Goal: Task Accomplishment & Management: Complete application form

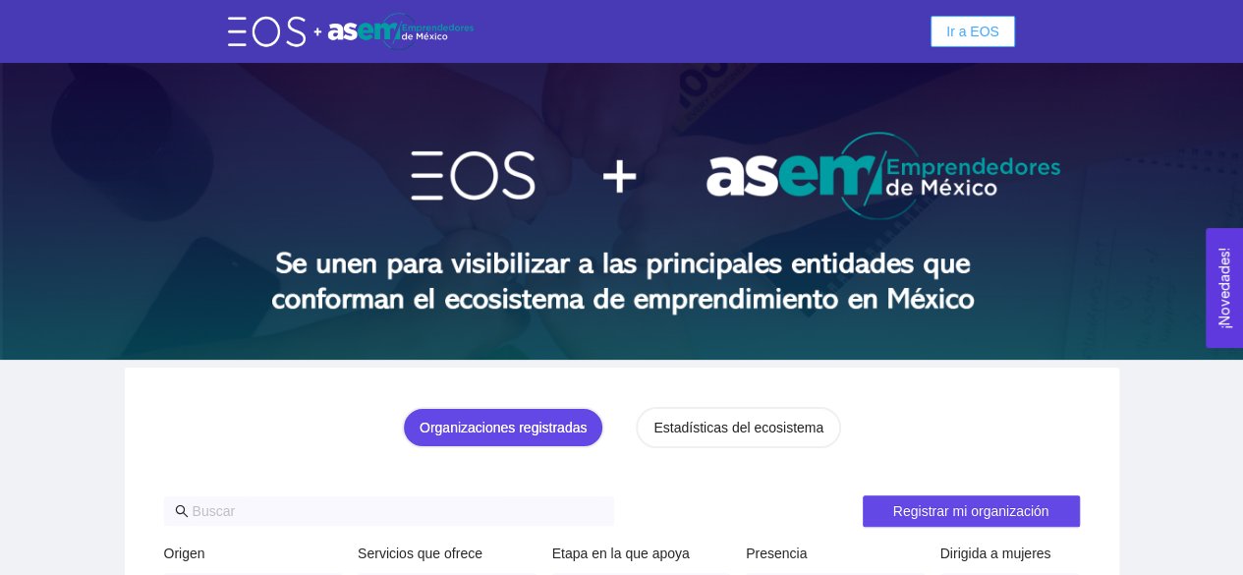
click at [946, 30] on button "Ir a EOS" at bounding box center [972, 31] width 84 height 31
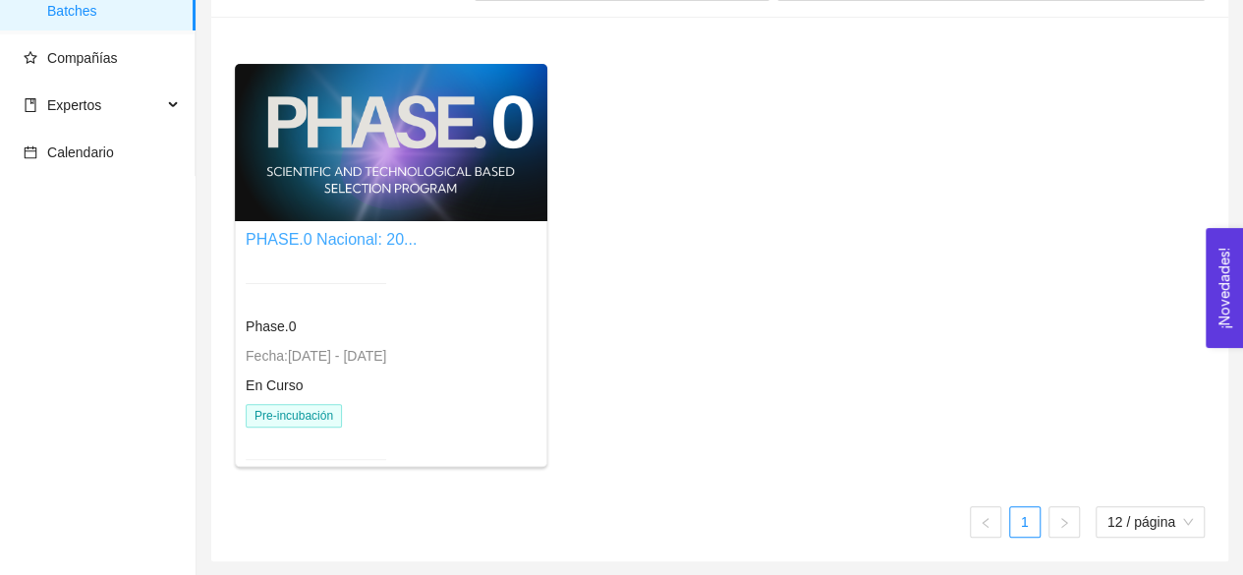
click at [330, 245] on link "PHASE.0 Nacional: 20..." at bounding box center [331, 239] width 171 height 17
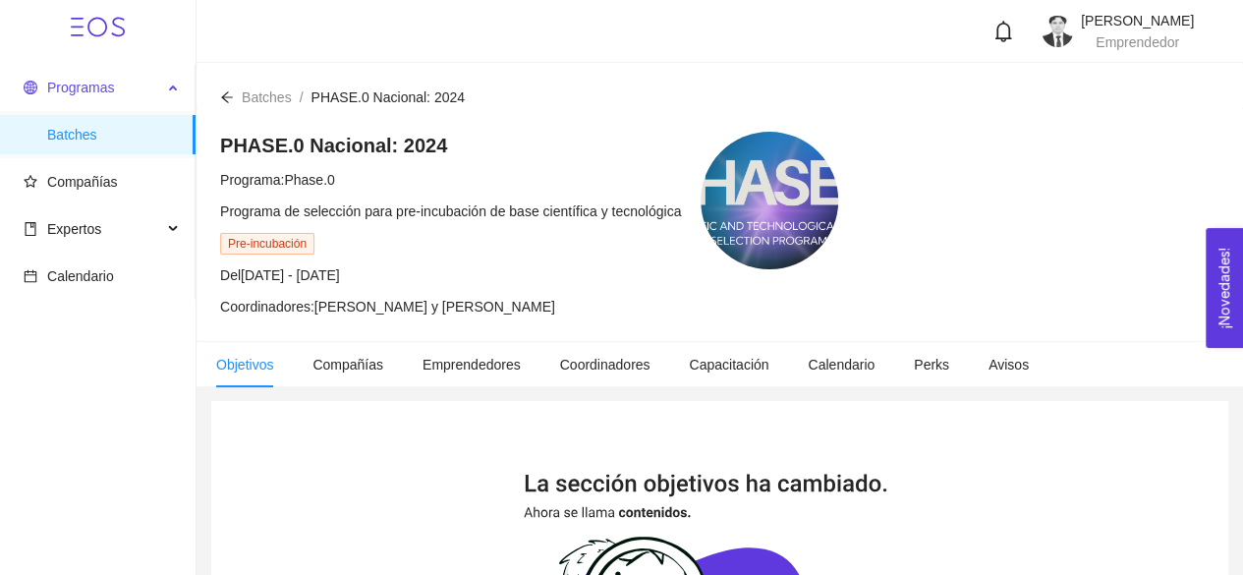
click at [96, 94] on span "Programas" at bounding box center [80, 88] width 67 height 16
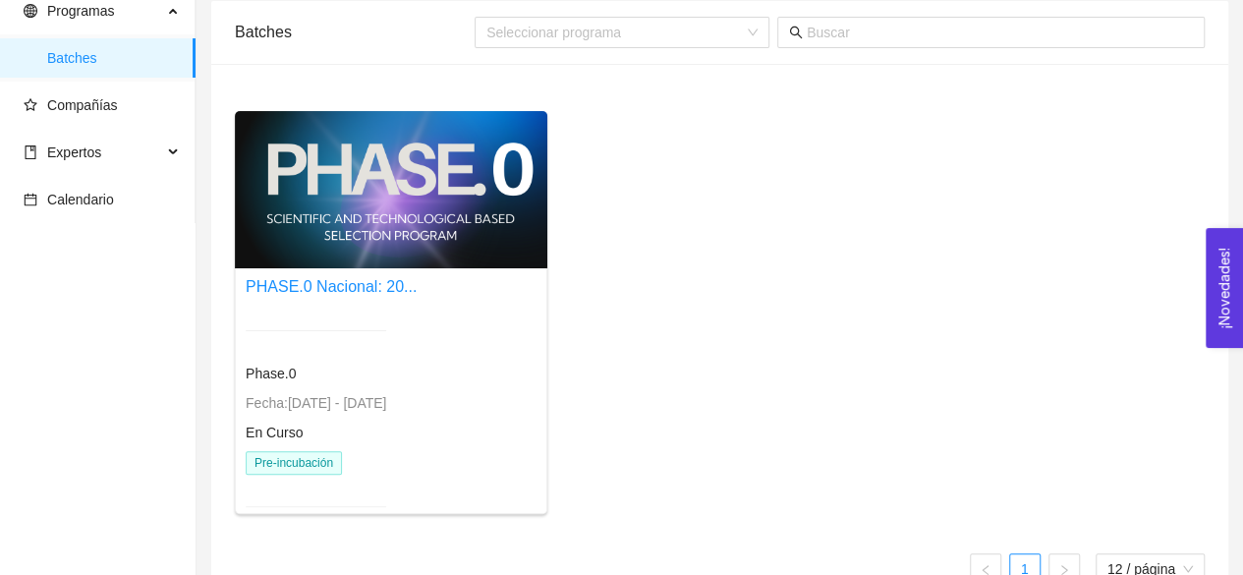
scroll to position [124, 0]
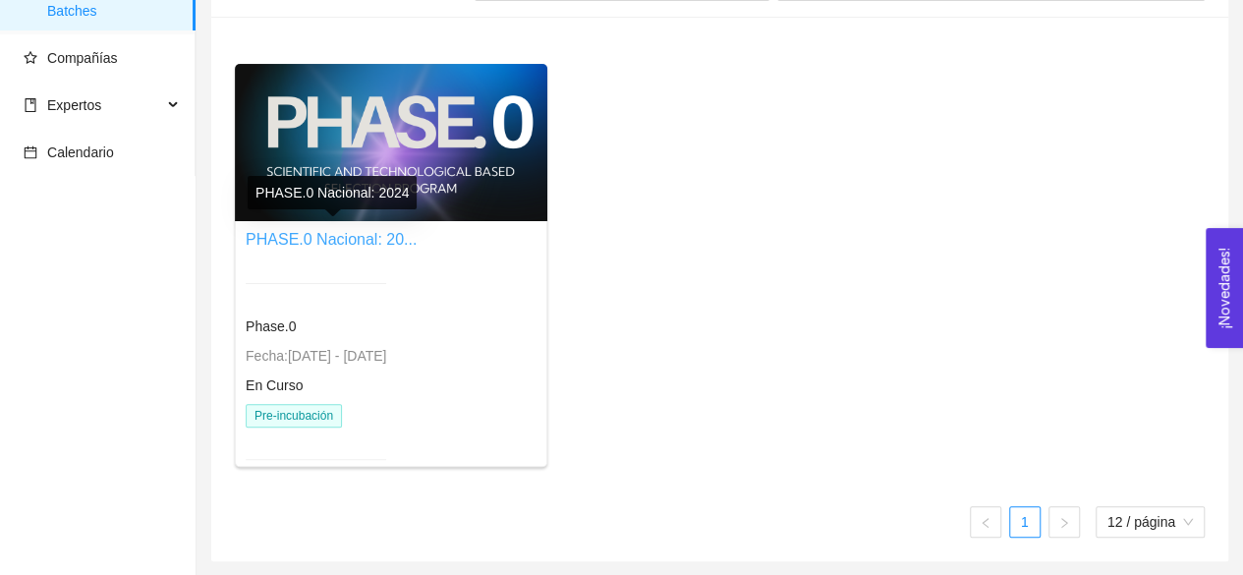
click at [316, 233] on link "PHASE.0 Nacional: 20..." at bounding box center [331, 239] width 171 height 17
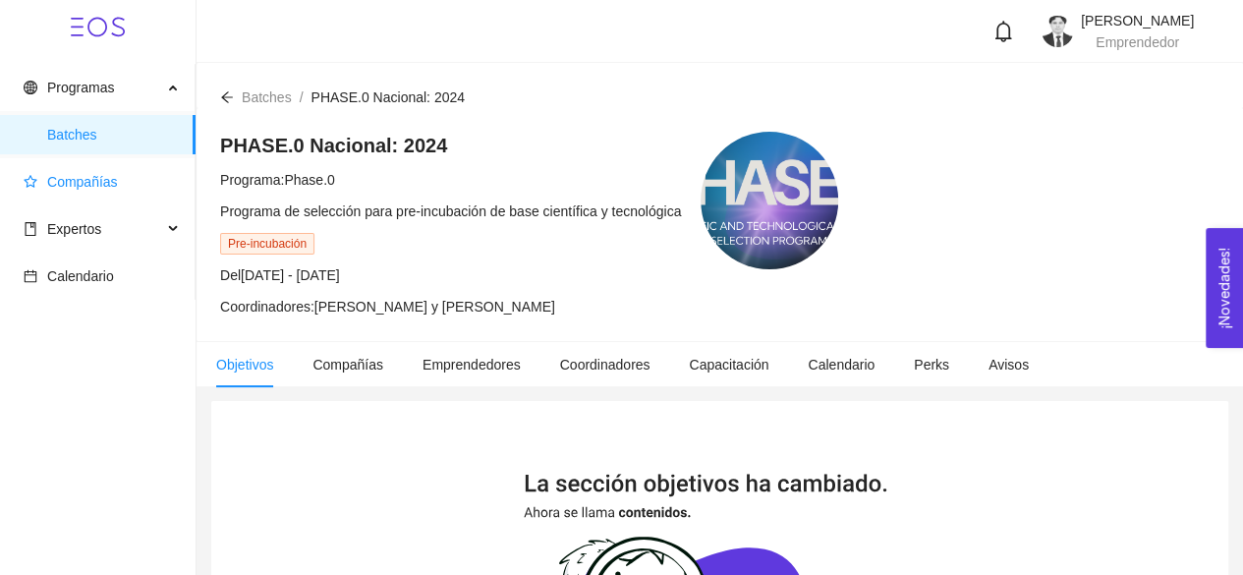
click at [91, 179] on span "Compañías" at bounding box center [82, 182] width 71 height 16
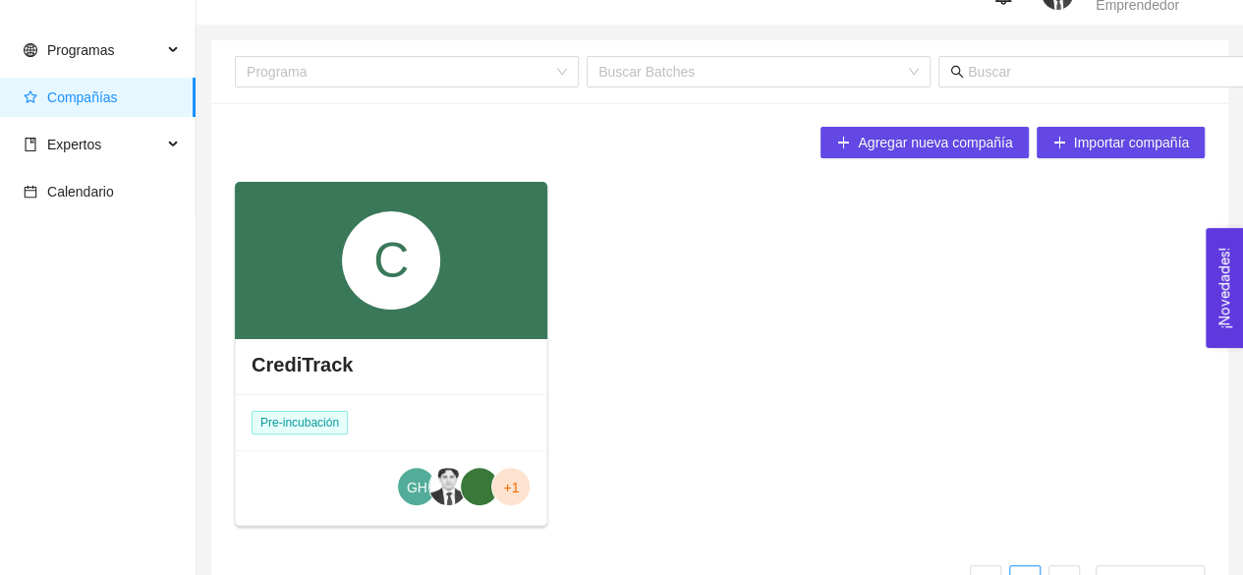
scroll to position [96, 0]
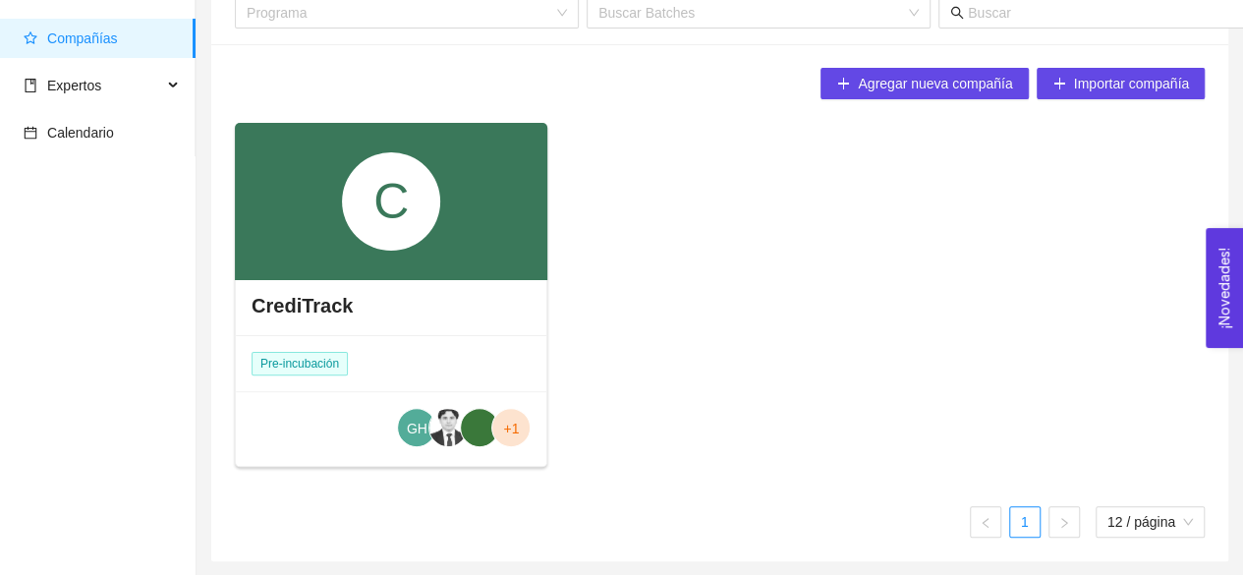
click at [324, 310] on h4 "CrediTrack" at bounding box center [301, 306] width 101 height 28
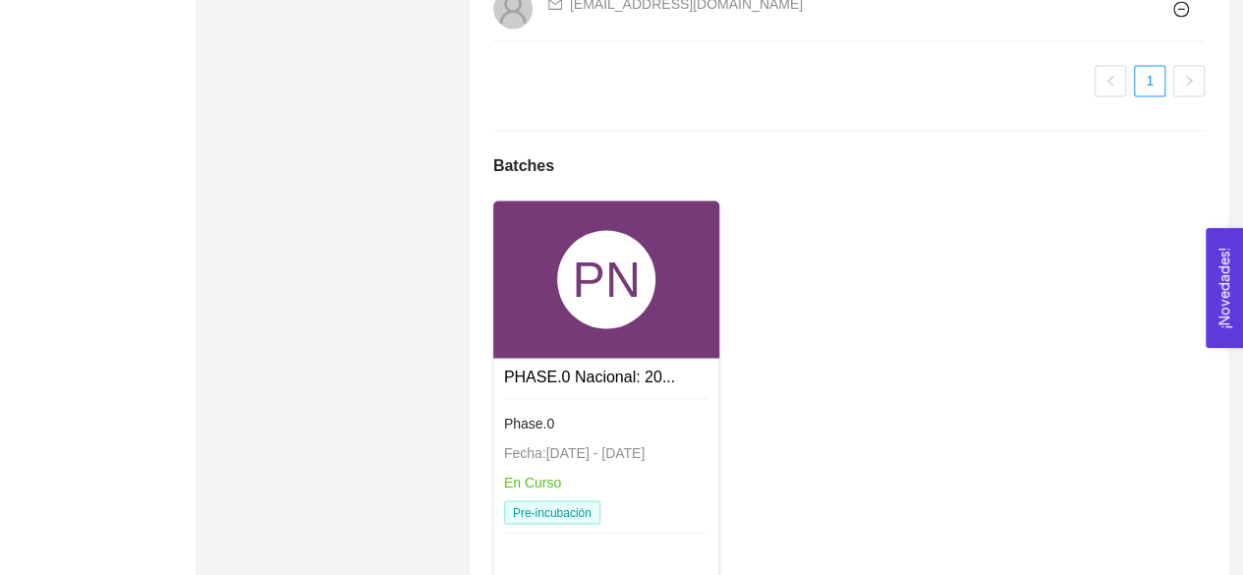
click at [596, 328] on div "PN" at bounding box center [606, 279] width 98 height 98
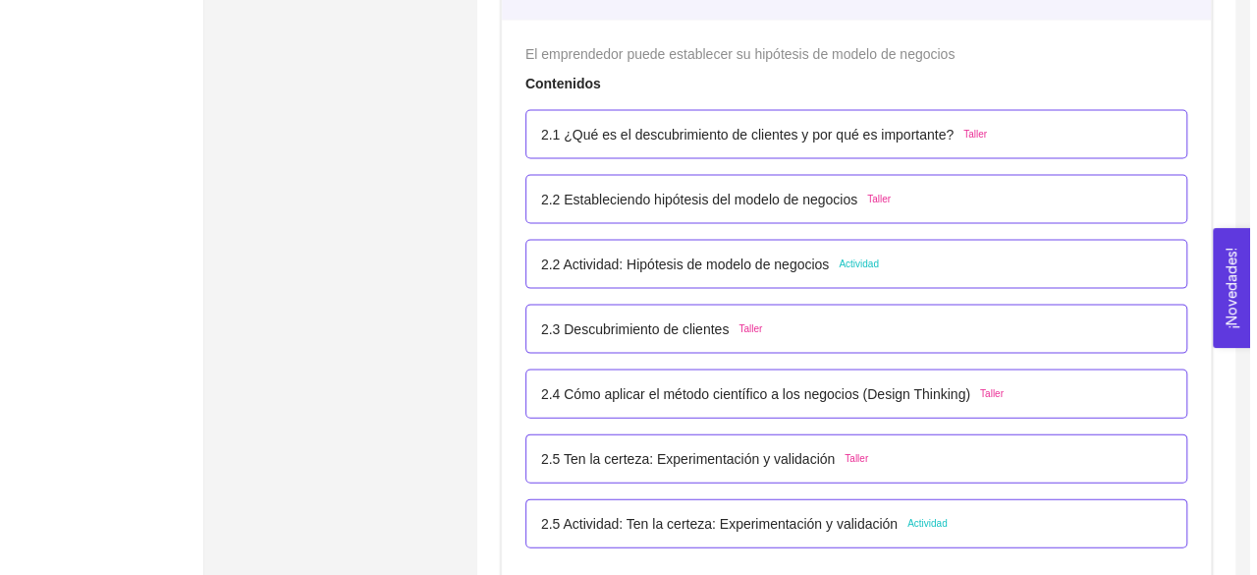
scroll to position [1984, 0]
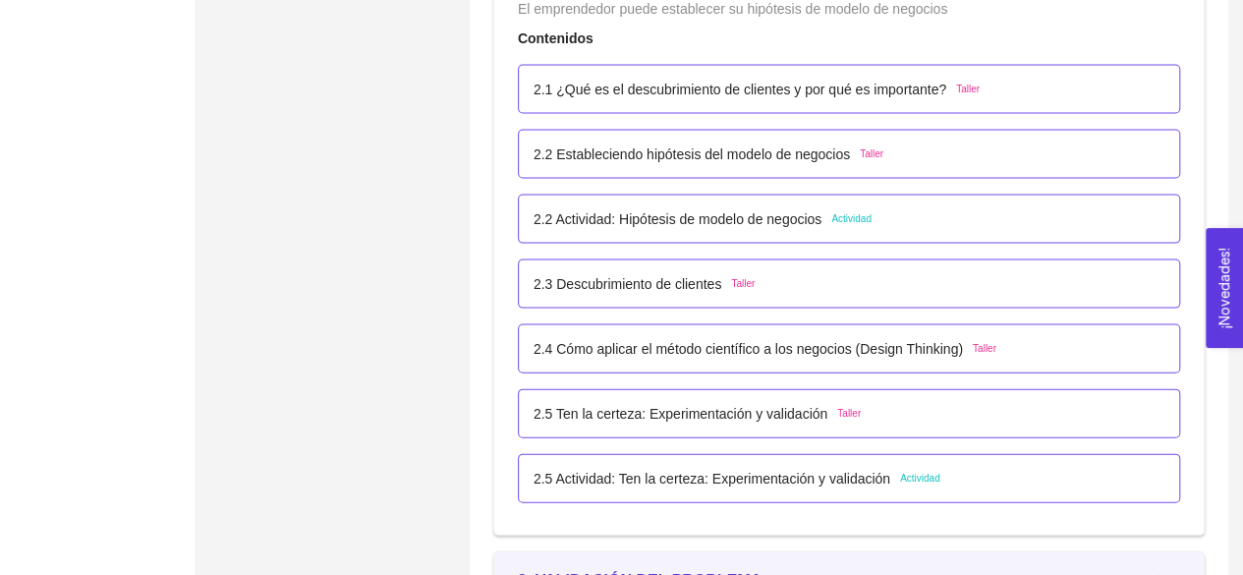
click at [841, 482] on p "2.5 Actividad: Ten la certeza: Experimentación y validación" at bounding box center [711, 479] width 357 height 22
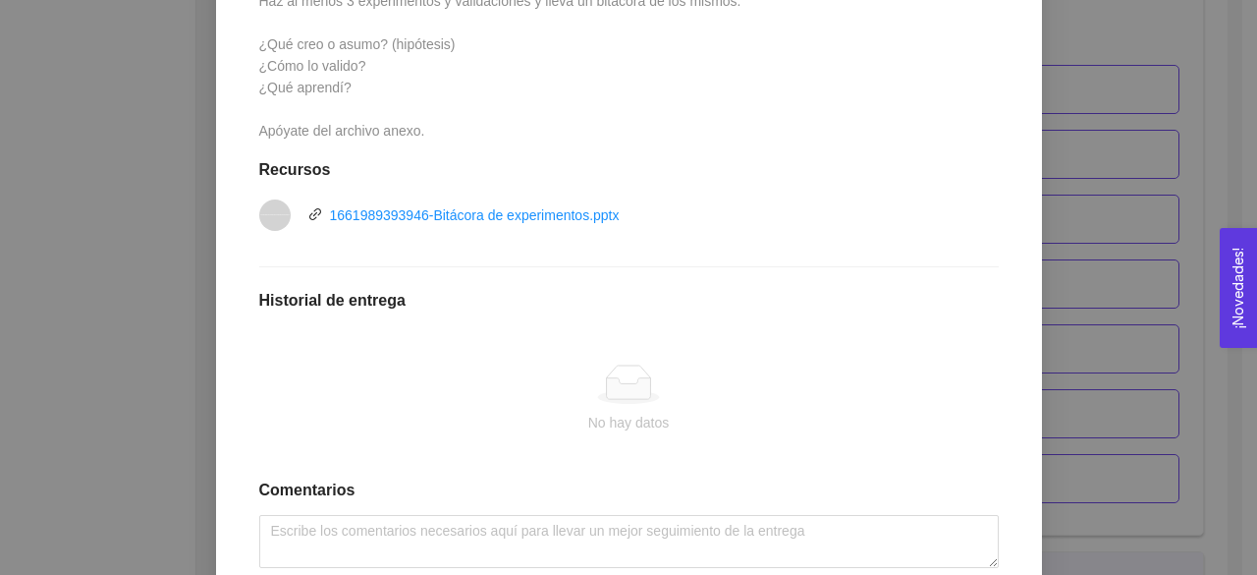
scroll to position [688, 0]
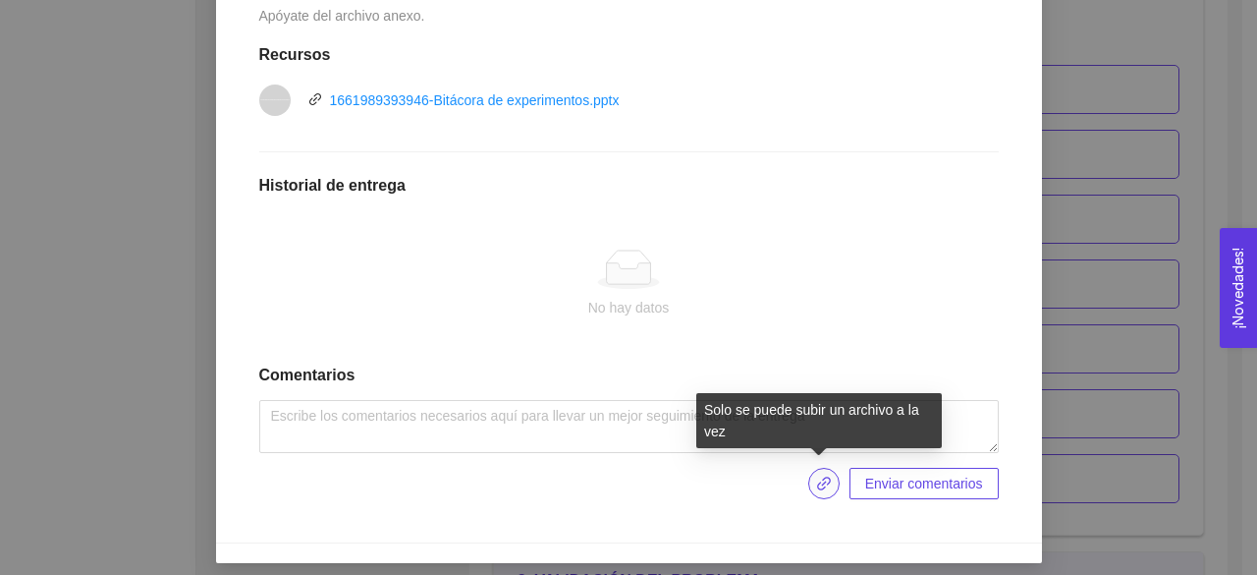
click at [818, 484] on icon "link" at bounding box center [824, 483] width 16 height 16
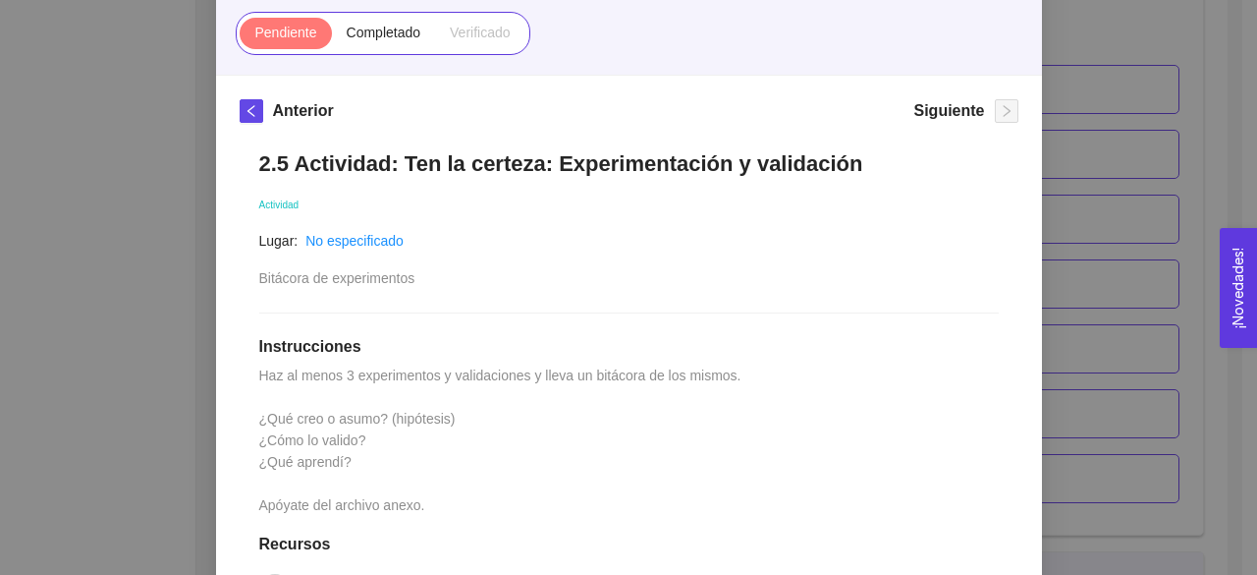
scroll to position [196, 0]
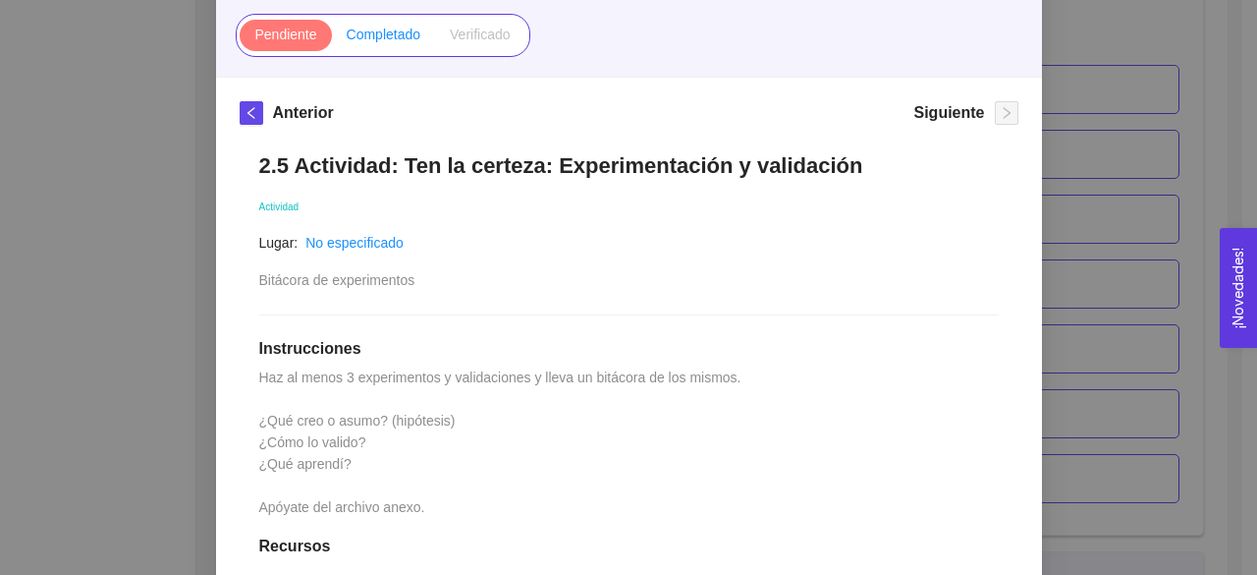
click at [395, 34] on span "Completado" at bounding box center [384, 35] width 75 height 16
click at [332, 39] on input "Completado" at bounding box center [332, 39] width 0 height 0
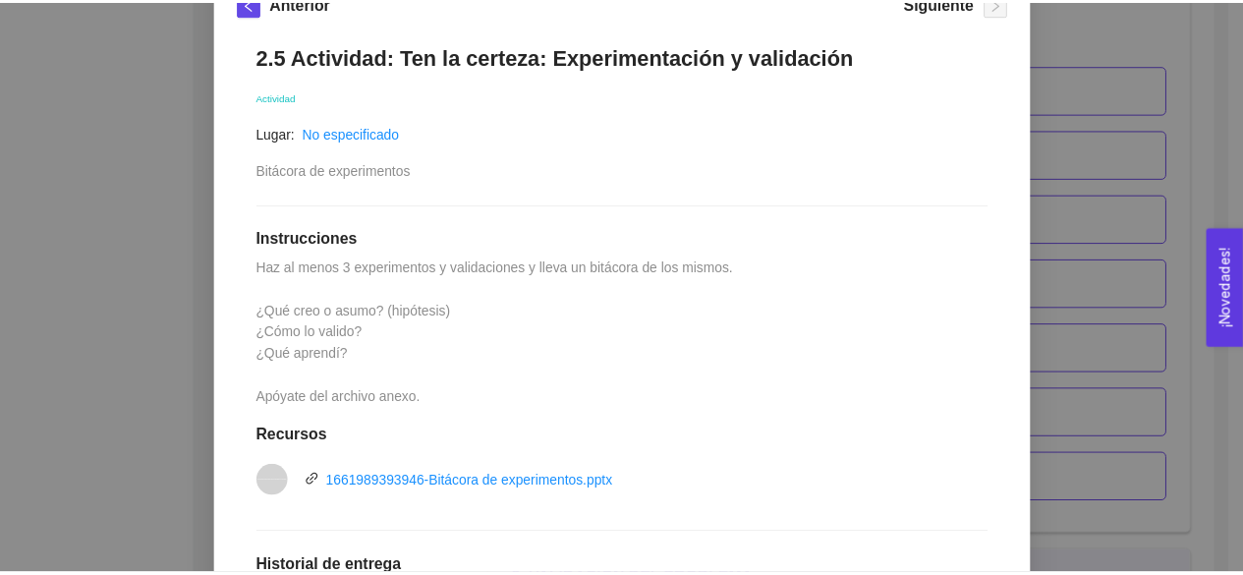
scroll to position [0, 0]
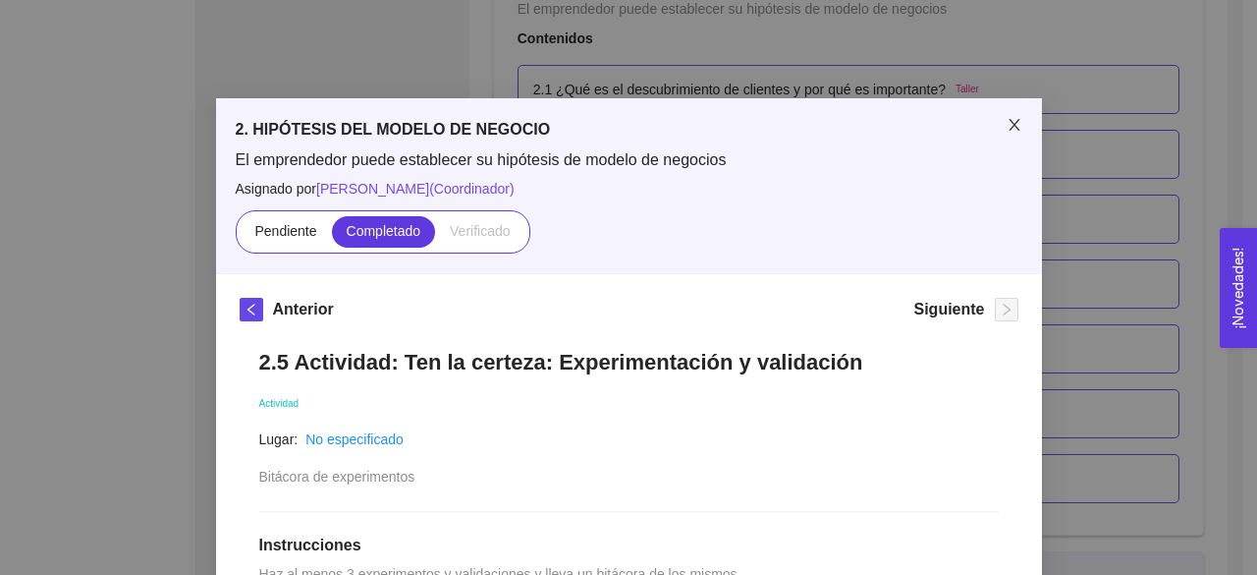
click at [1005, 135] on span "Close" at bounding box center [1014, 125] width 55 height 55
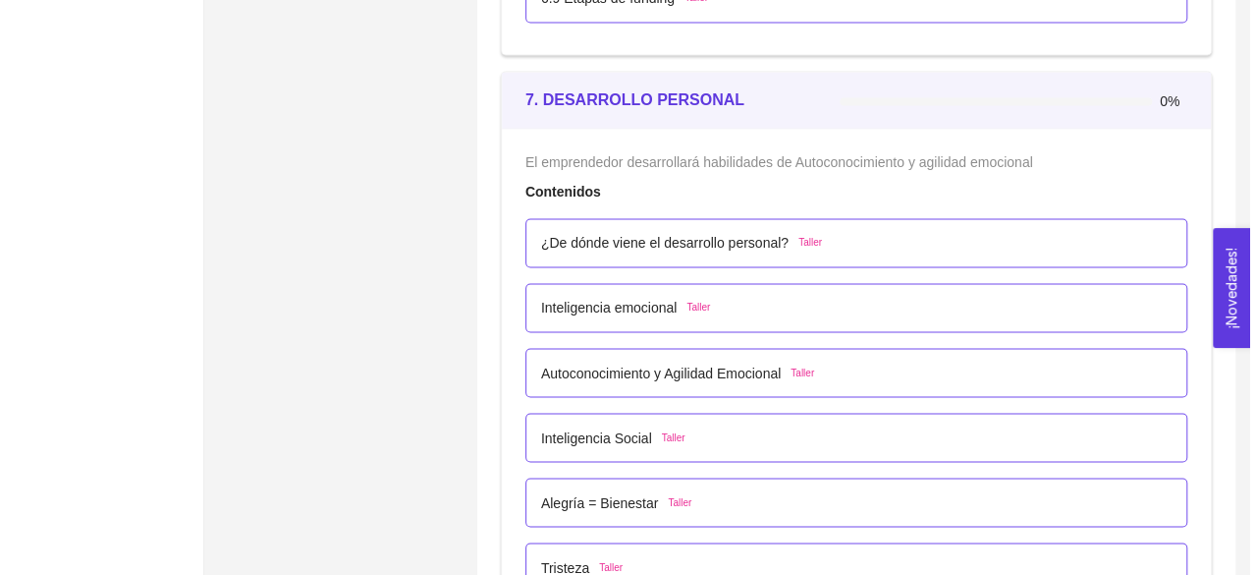
scroll to position [5226, 0]
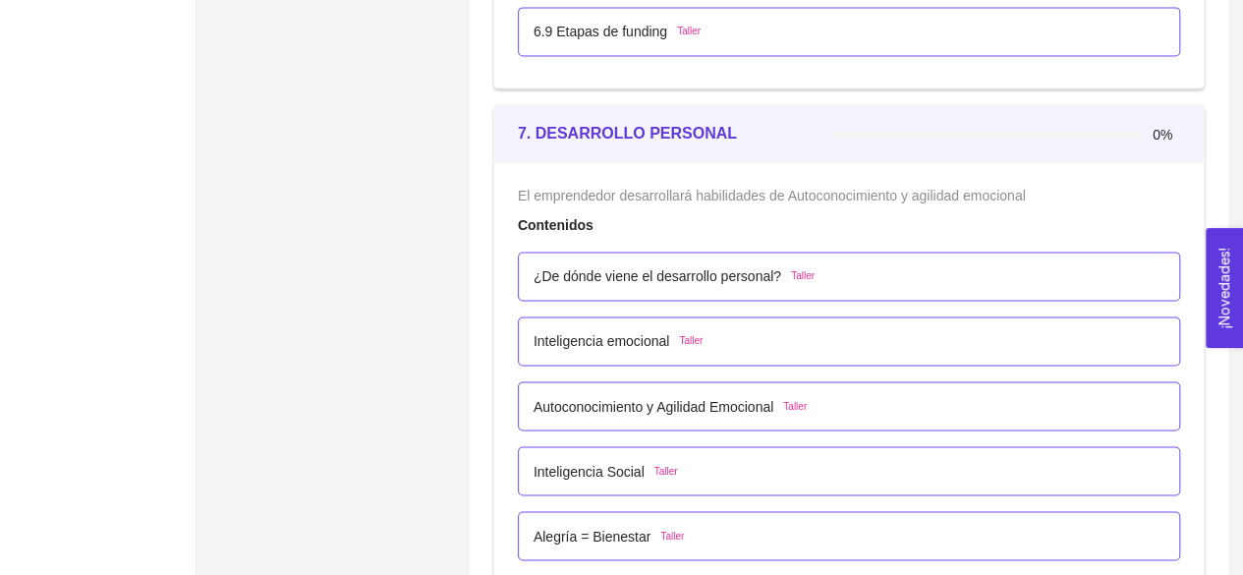
click at [687, 267] on p "¿De dónde viene el desarrollo personal?" at bounding box center [657, 276] width 248 height 22
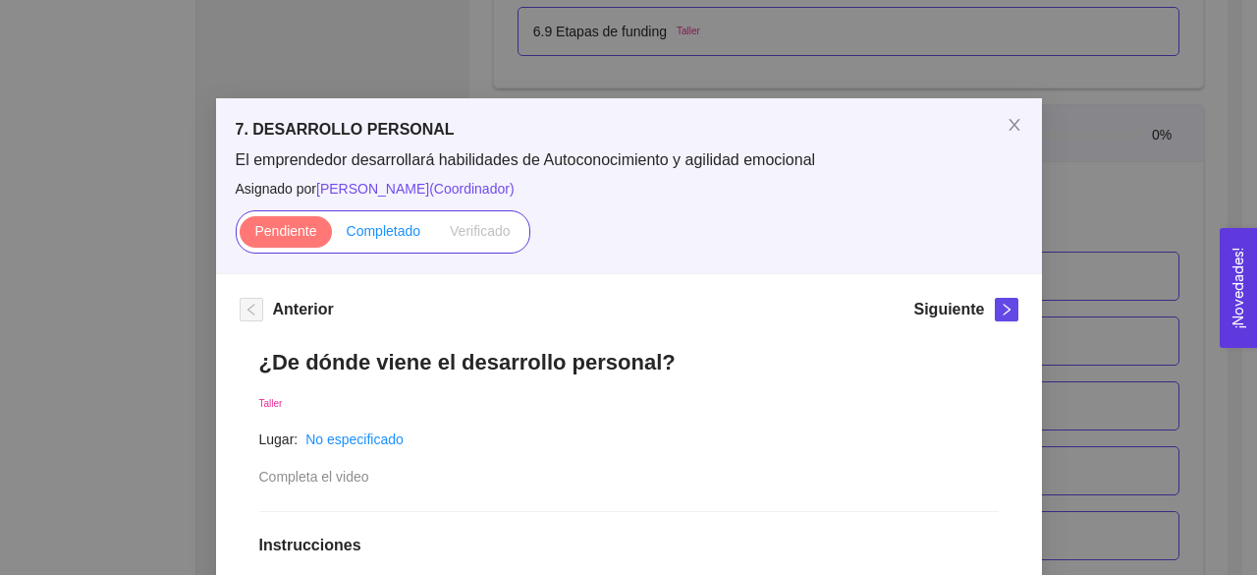
click at [369, 238] on span "Completado" at bounding box center [384, 231] width 75 height 16
click at [332, 236] on input "Completado" at bounding box center [332, 236] width 0 height 0
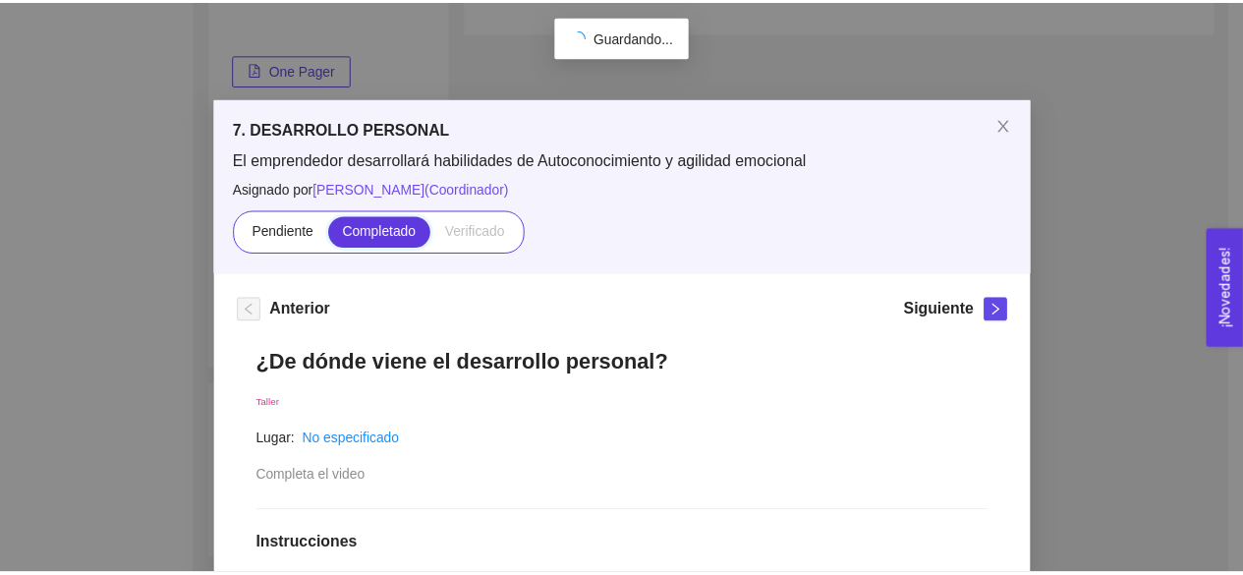
scroll to position [314, 0]
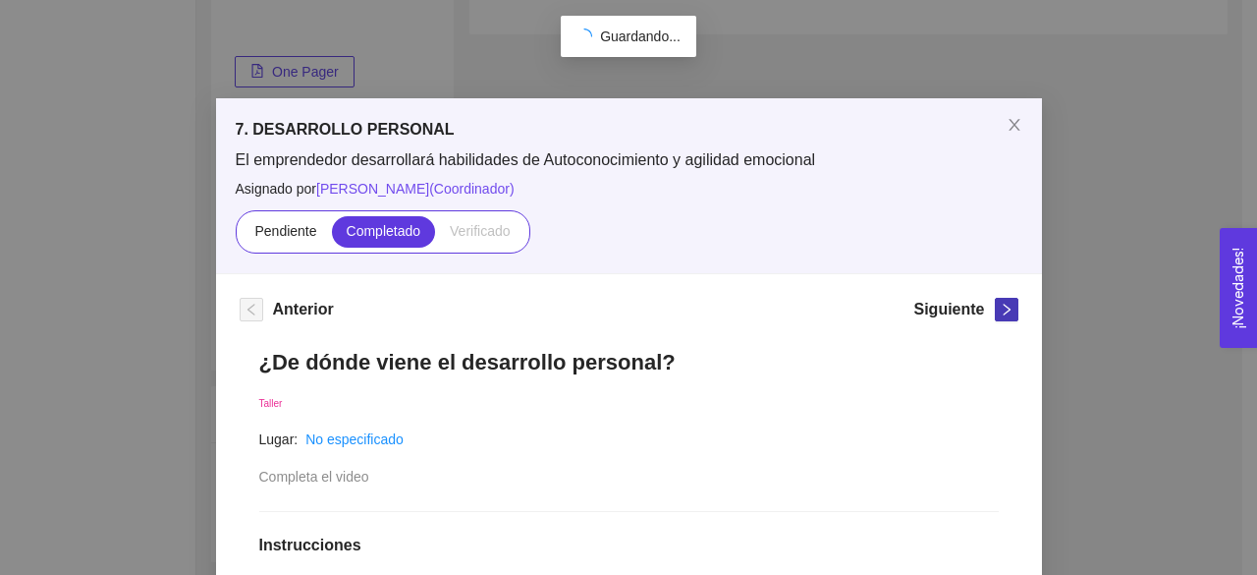
click at [996, 306] on span "right" at bounding box center [1007, 310] width 22 height 14
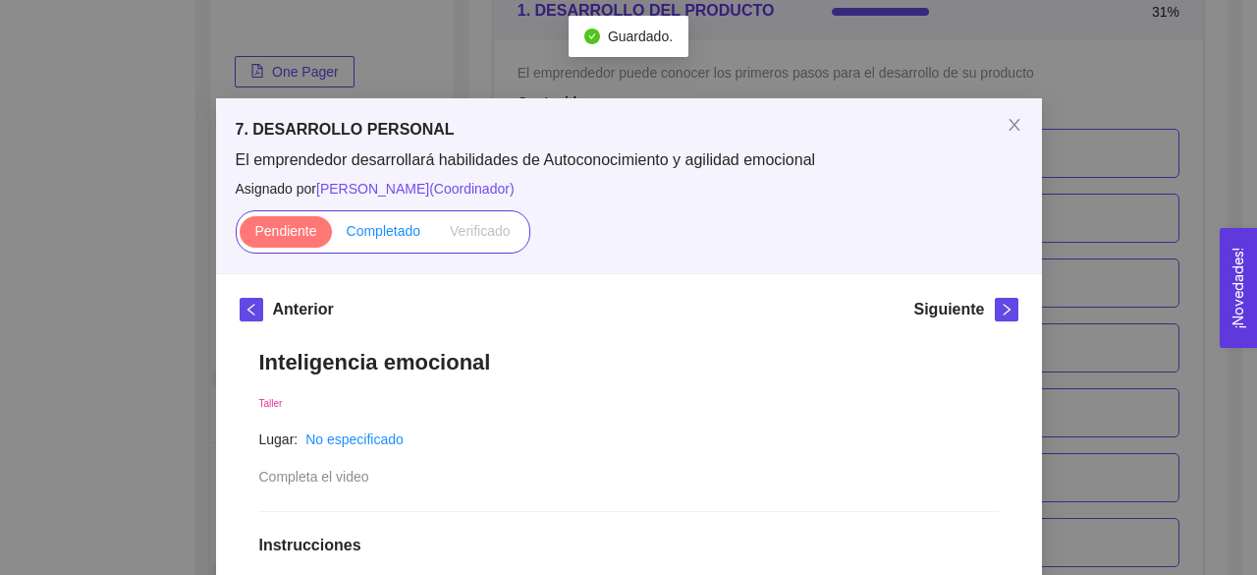
click at [395, 234] on span "Completado" at bounding box center [384, 231] width 75 height 16
click at [332, 236] on input "Completado" at bounding box center [332, 236] width 0 height 0
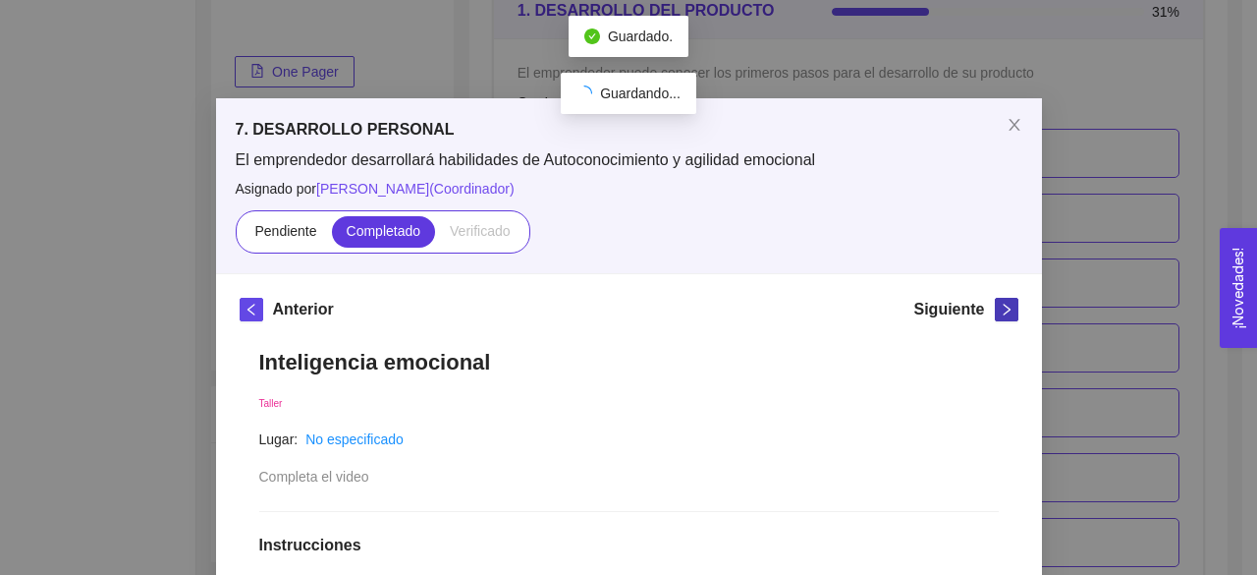
click at [1000, 311] on icon "right" at bounding box center [1007, 310] width 14 height 14
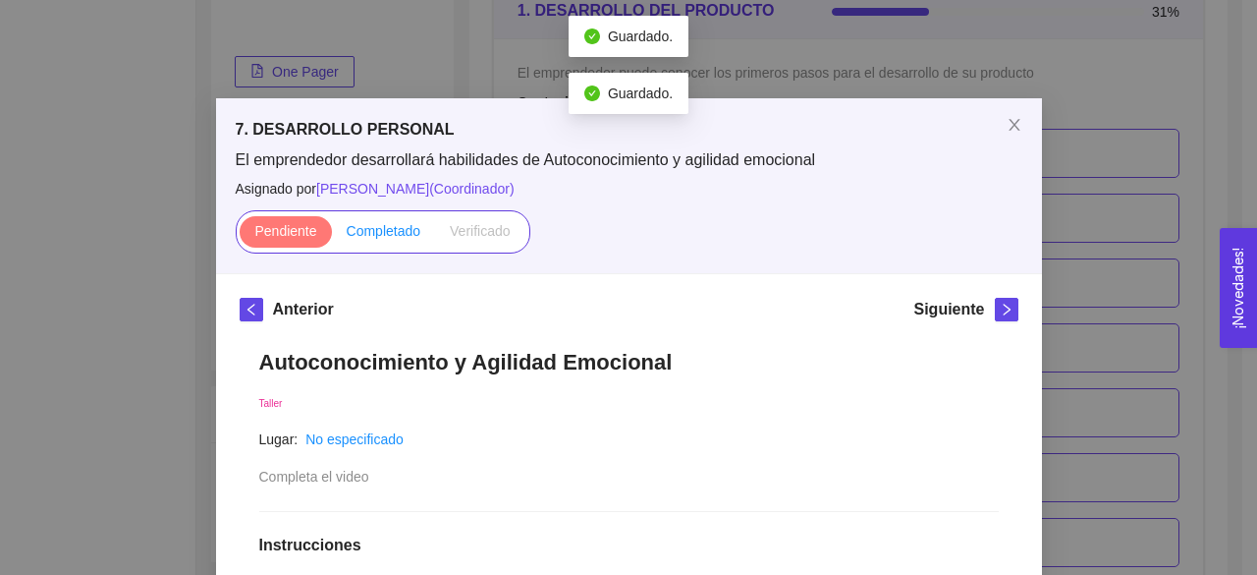
click at [384, 244] on label "Completado" at bounding box center [384, 231] width 104 height 31
click at [332, 236] on input "Completado" at bounding box center [332, 236] width 0 height 0
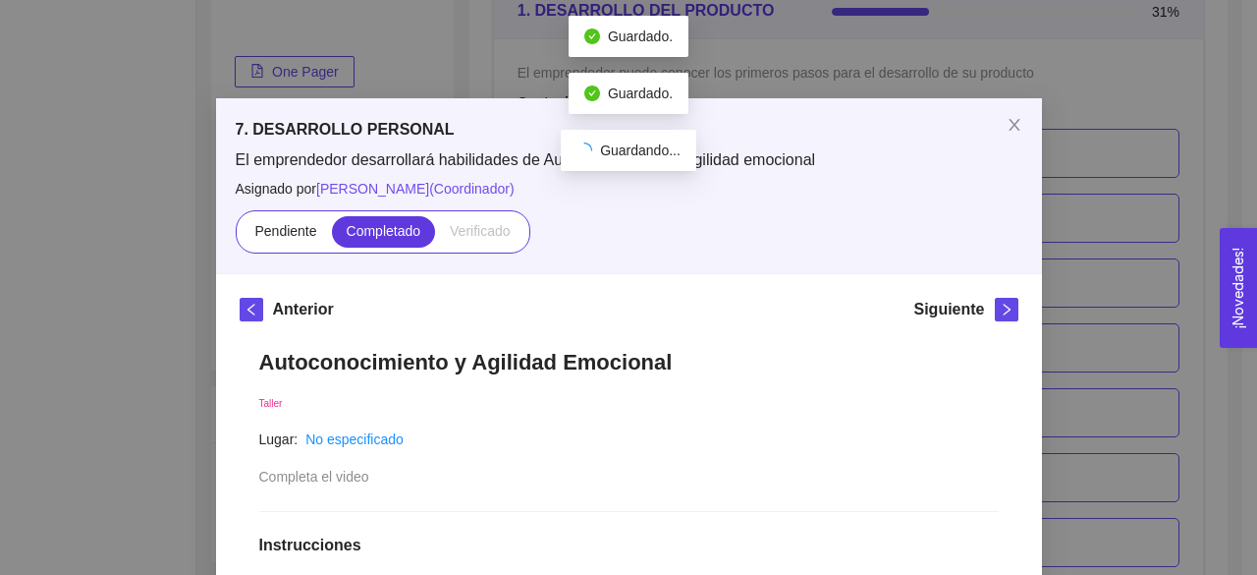
click at [984, 315] on div "Siguiente" at bounding box center [966, 313] width 104 height 31
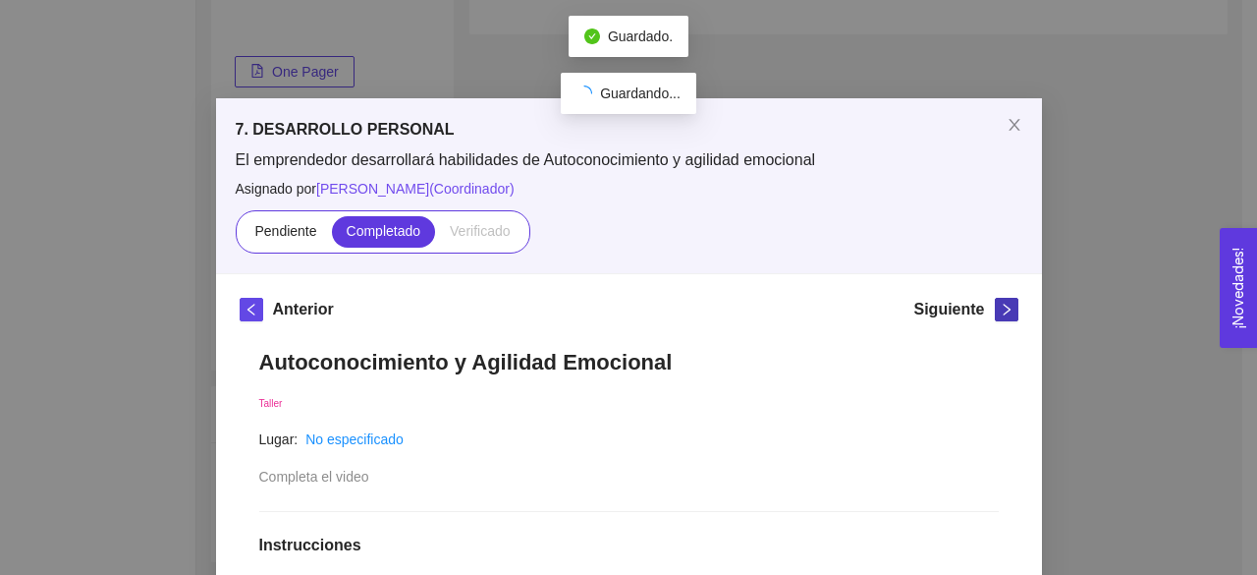
click at [1010, 307] on button "button" at bounding box center [1007, 310] width 24 height 24
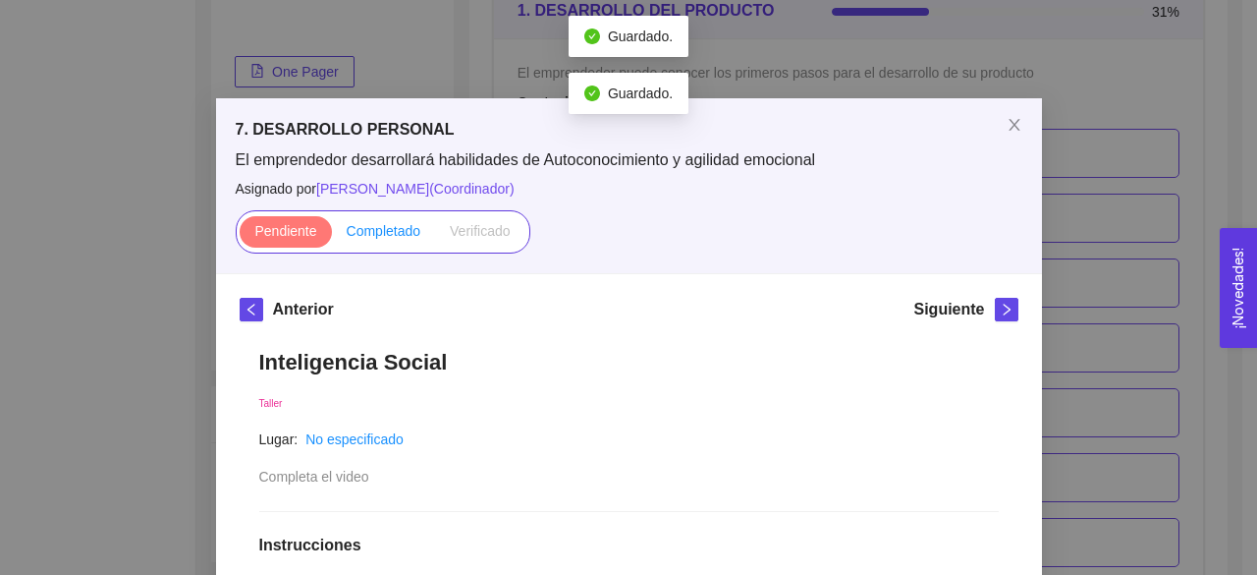
click at [401, 239] on span "Completado" at bounding box center [384, 231] width 75 height 16
click at [332, 236] on input "Completado" at bounding box center [332, 236] width 0 height 0
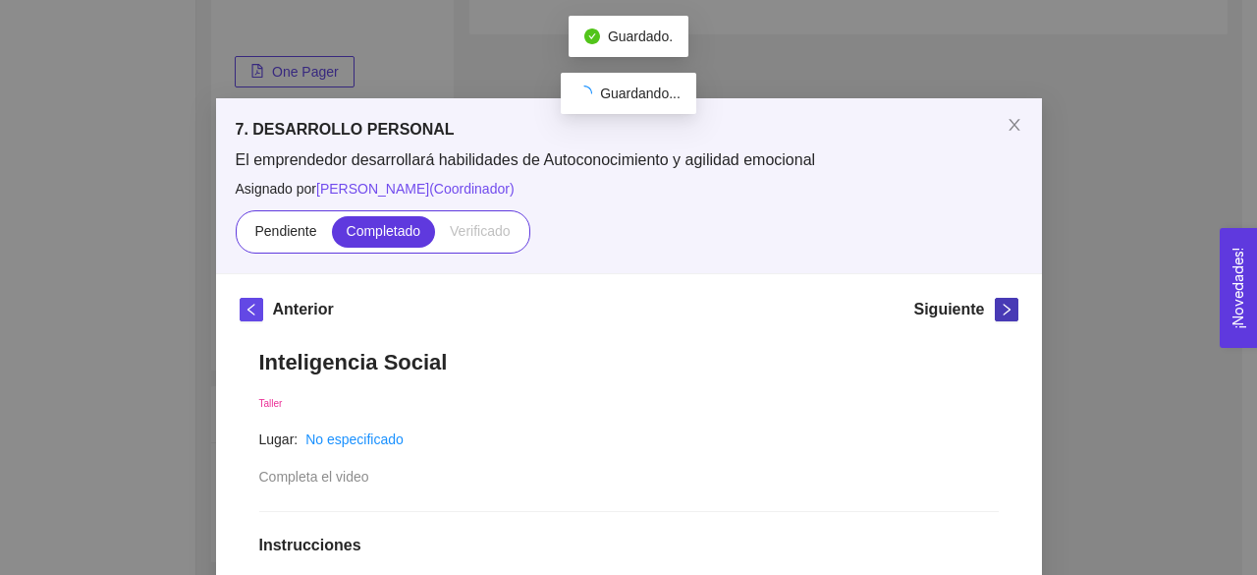
click at [995, 319] on button "button" at bounding box center [1007, 310] width 24 height 24
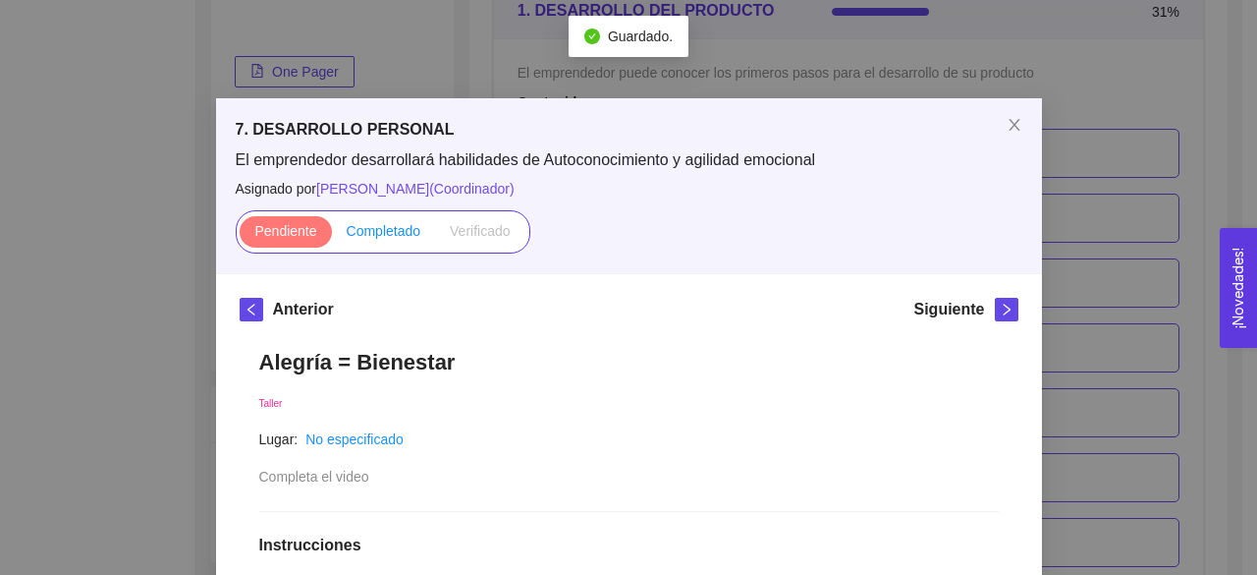
click at [362, 230] on span "Completado" at bounding box center [384, 231] width 75 height 16
click at [332, 236] on input "Completado" at bounding box center [332, 236] width 0 height 0
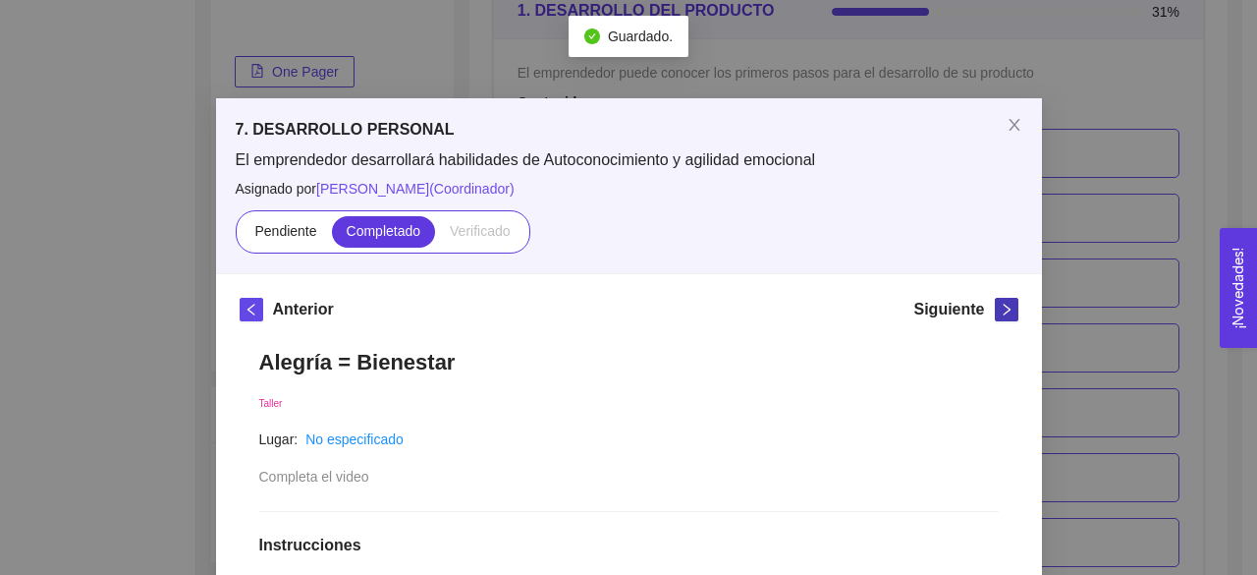
click at [1000, 304] on icon "right" at bounding box center [1007, 310] width 14 height 14
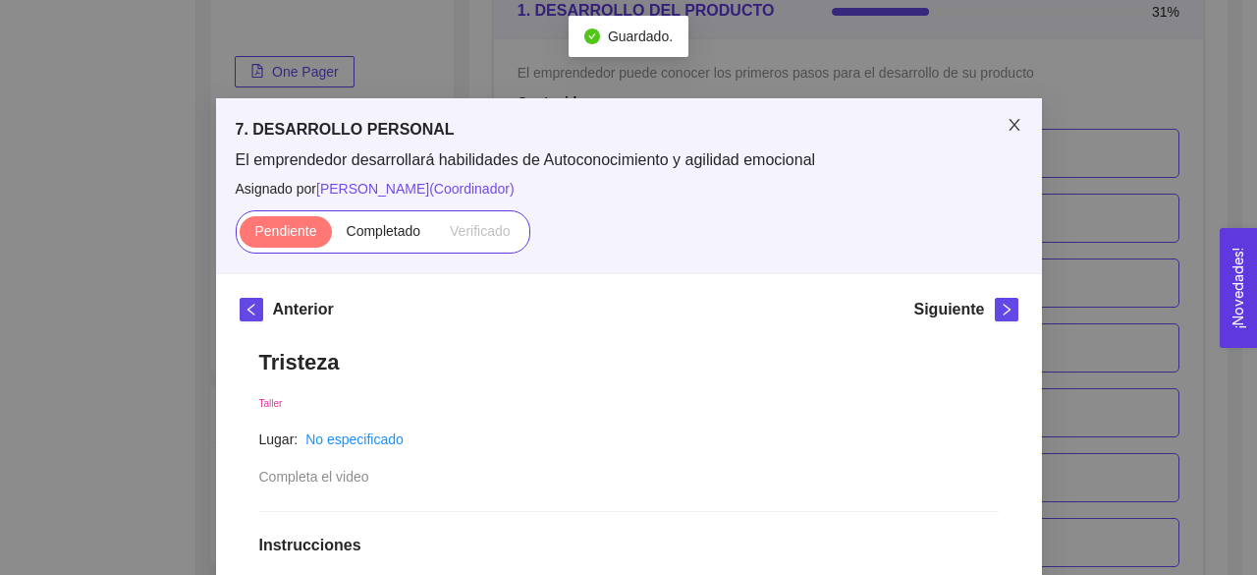
click at [1016, 121] on span "Close" at bounding box center [1014, 125] width 55 height 55
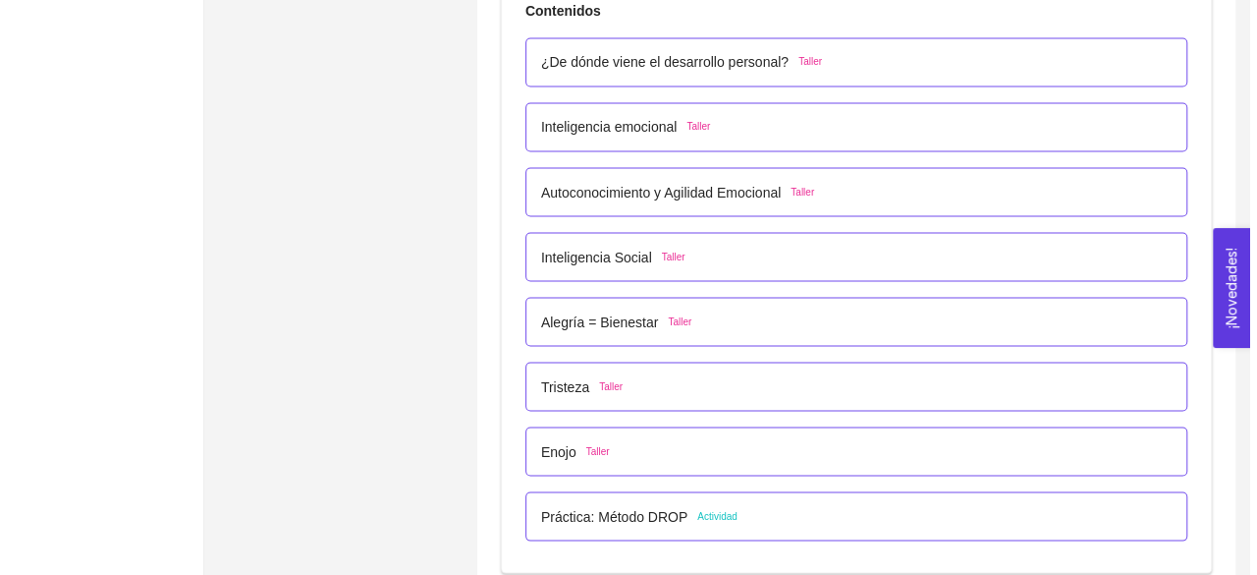
scroll to position [5501, 0]
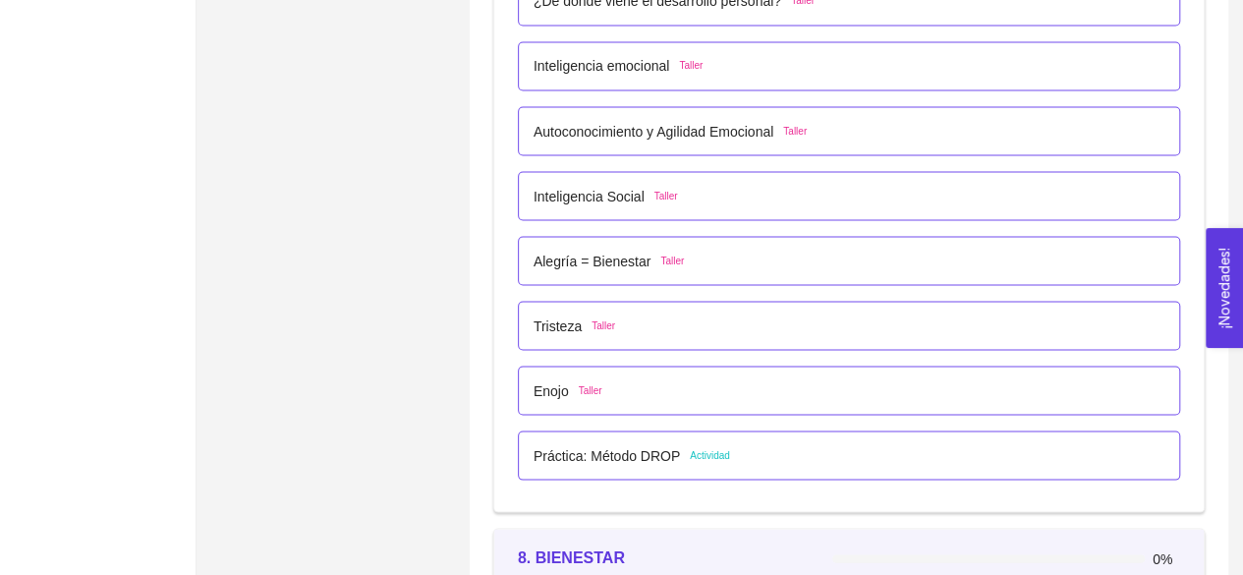
click at [684, 317] on div "Tristeza Taller" at bounding box center [848, 325] width 631 height 22
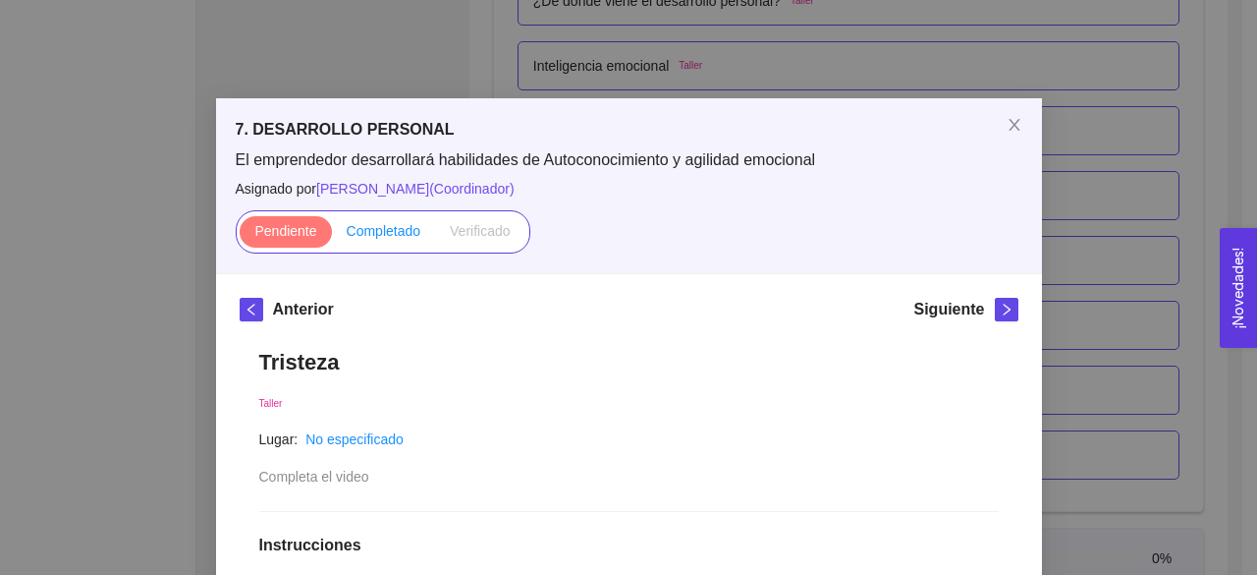
click at [389, 239] on span "Completado" at bounding box center [384, 231] width 75 height 16
click at [332, 236] on input "Completado" at bounding box center [332, 236] width 0 height 0
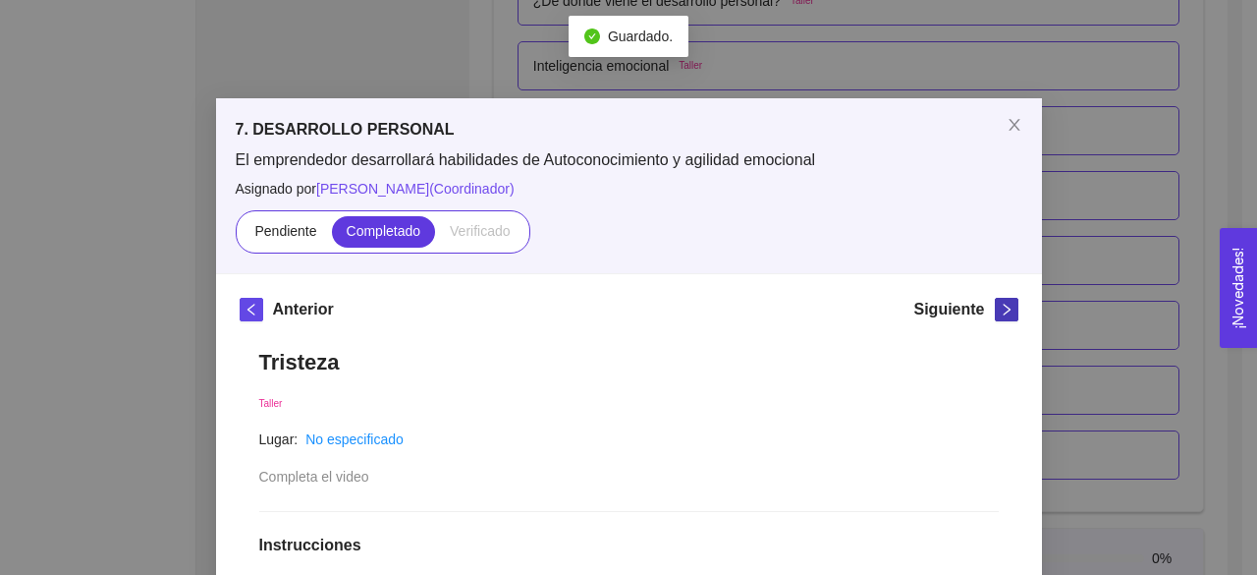
click at [1000, 310] on icon "right" at bounding box center [1007, 310] width 14 height 14
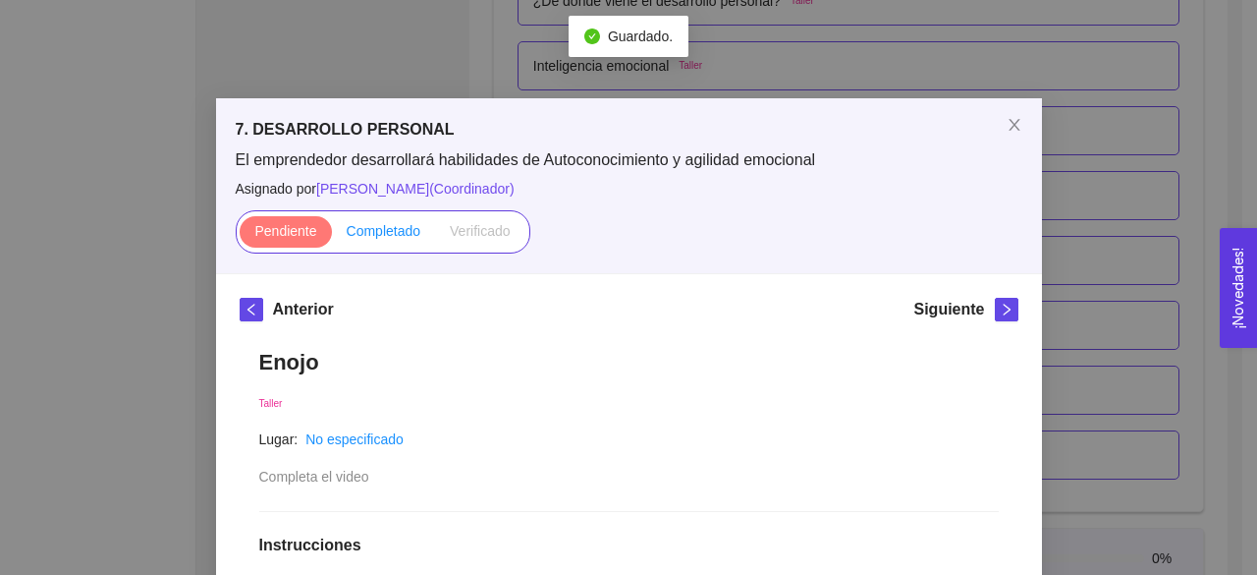
click at [409, 229] on span "Completado" at bounding box center [384, 231] width 75 height 16
click at [332, 236] on input "Completado" at bounding box center [332, 236] width 0 height 0
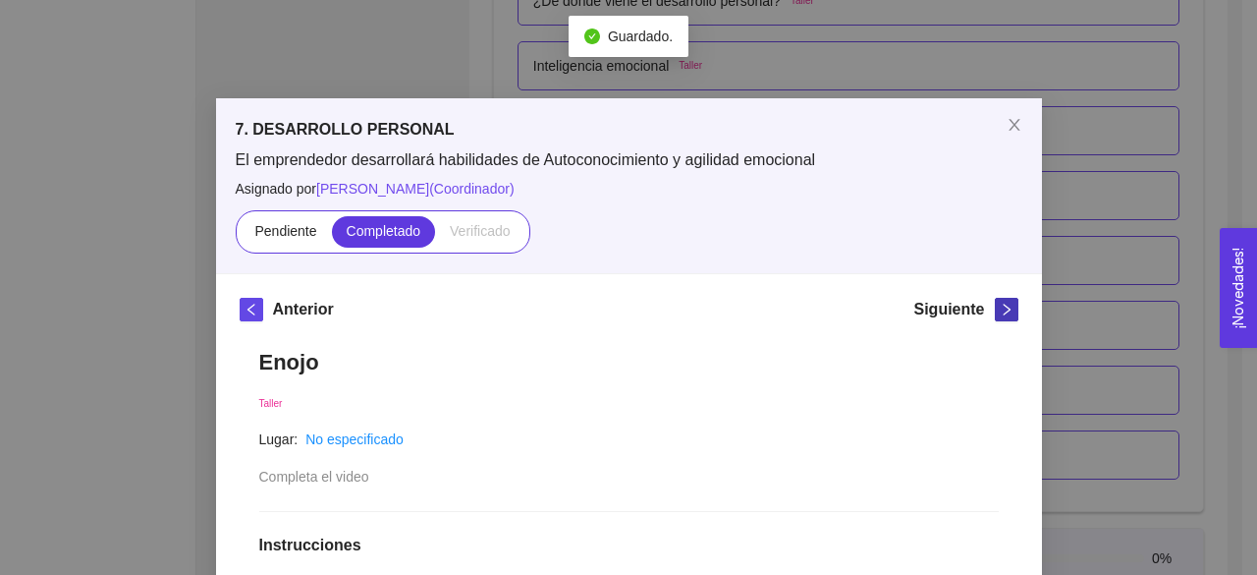
click at [1000, 309] on icon "right" at bounding box center [1007, 310] width 14 height 14
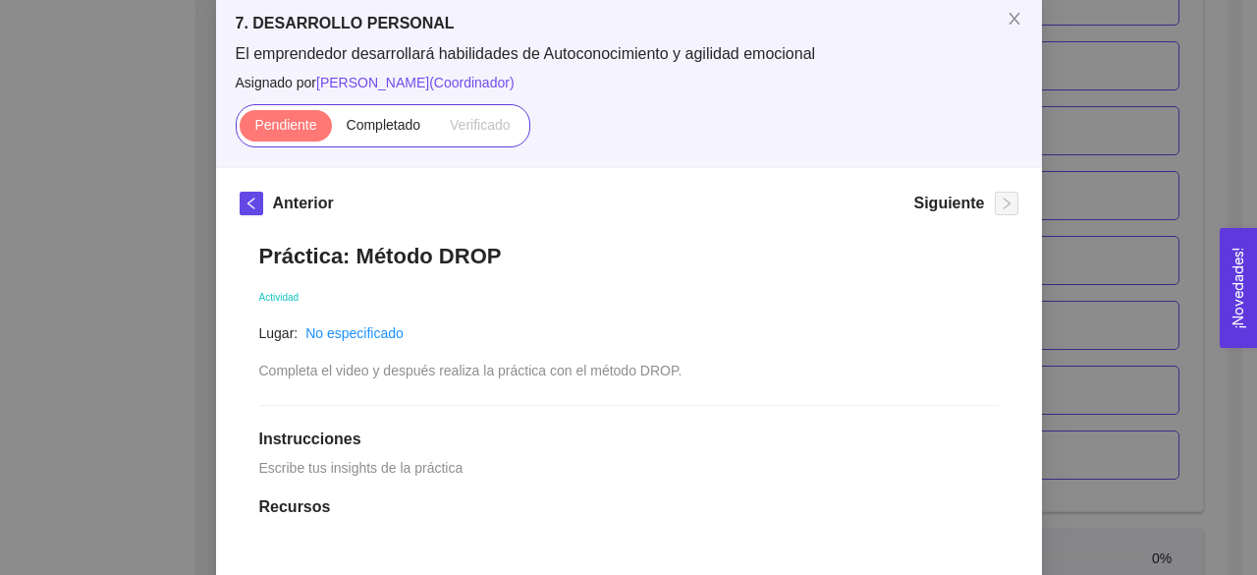
scroll to position [98, 0]
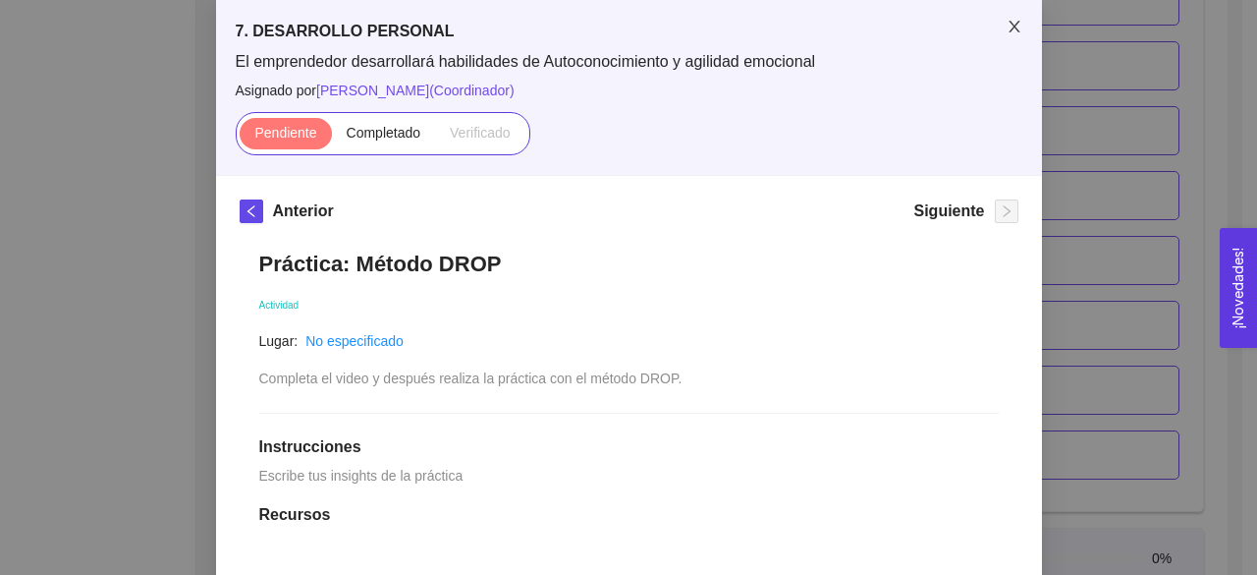
click at [1013, 38] on span "Close" at bounding box center [1014, 27] width 55 height 55
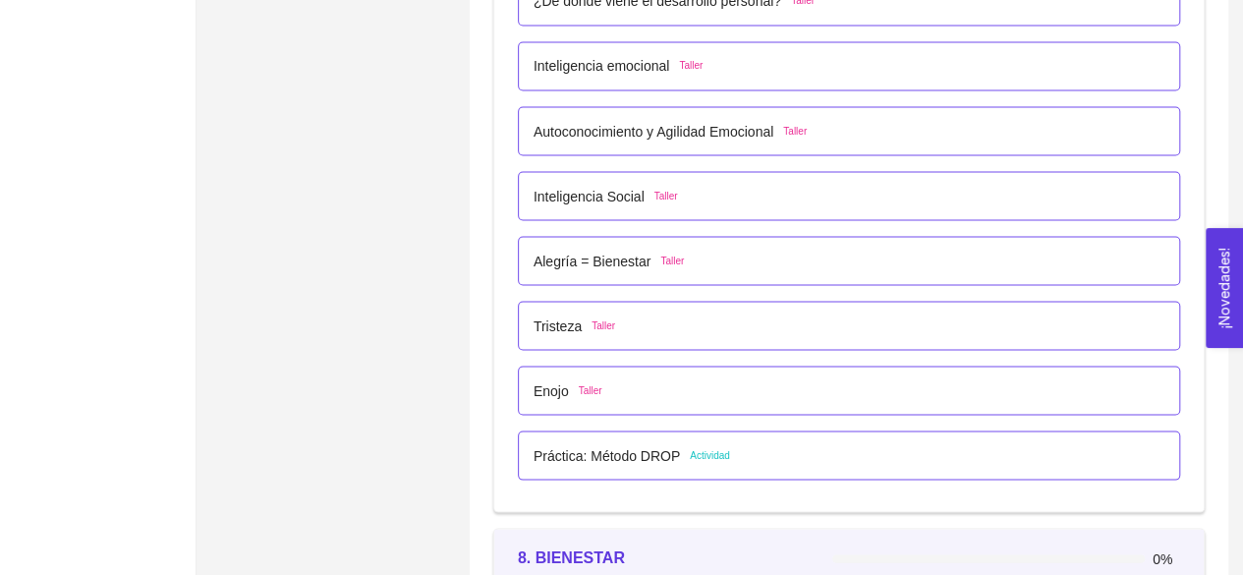
click at [751, 387] on div "[PERSON_NAME]" at bounding box center [848, 390] width 631 height 22
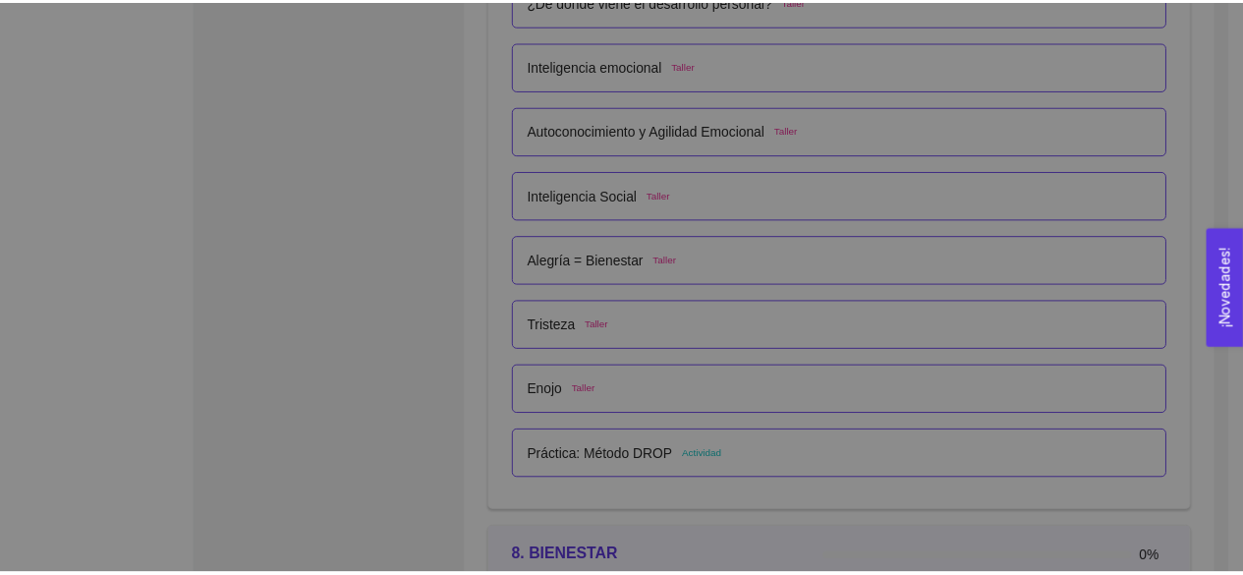
scroll to position [12, 0]
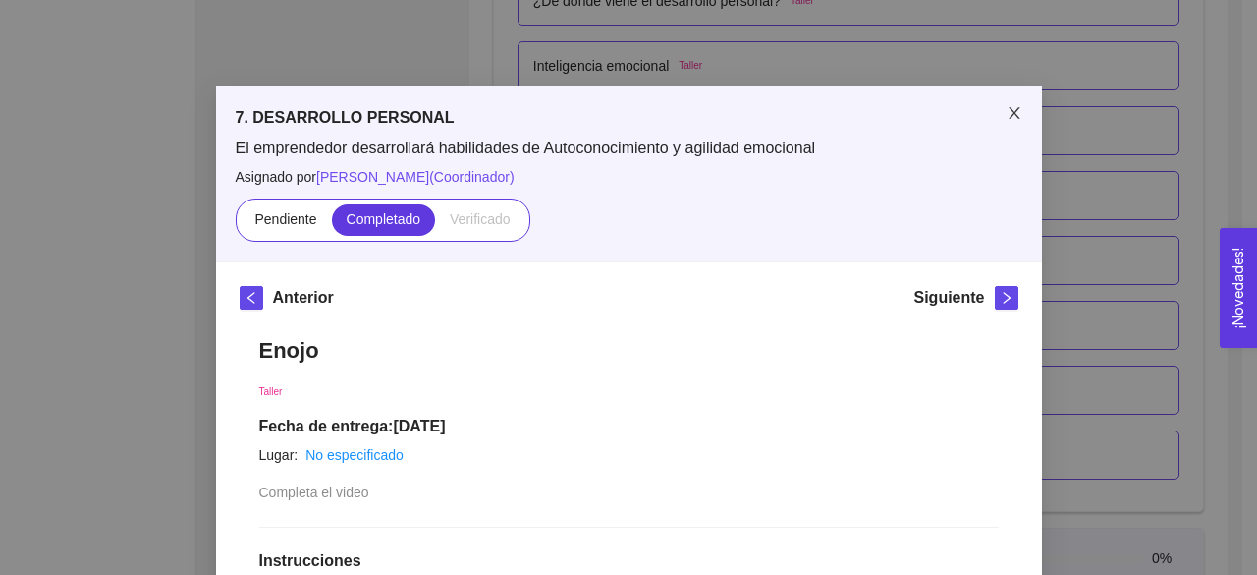
click at [996, 113] on span "Close" at bounding box center [1014, 113] width 55 height 55
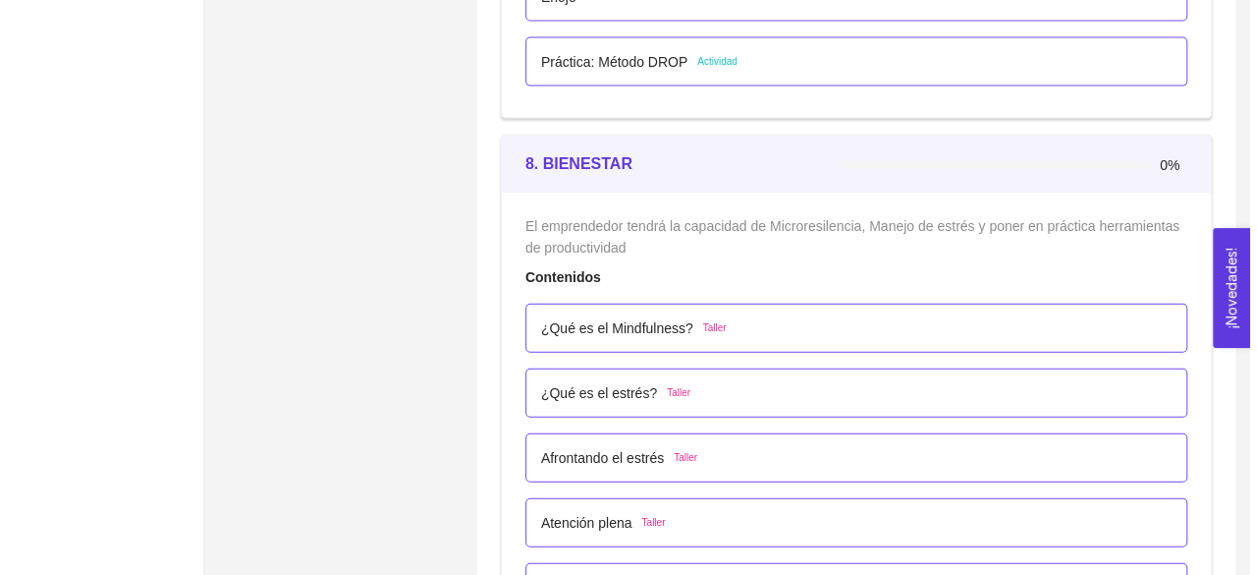
scroll to position [5992, 0]
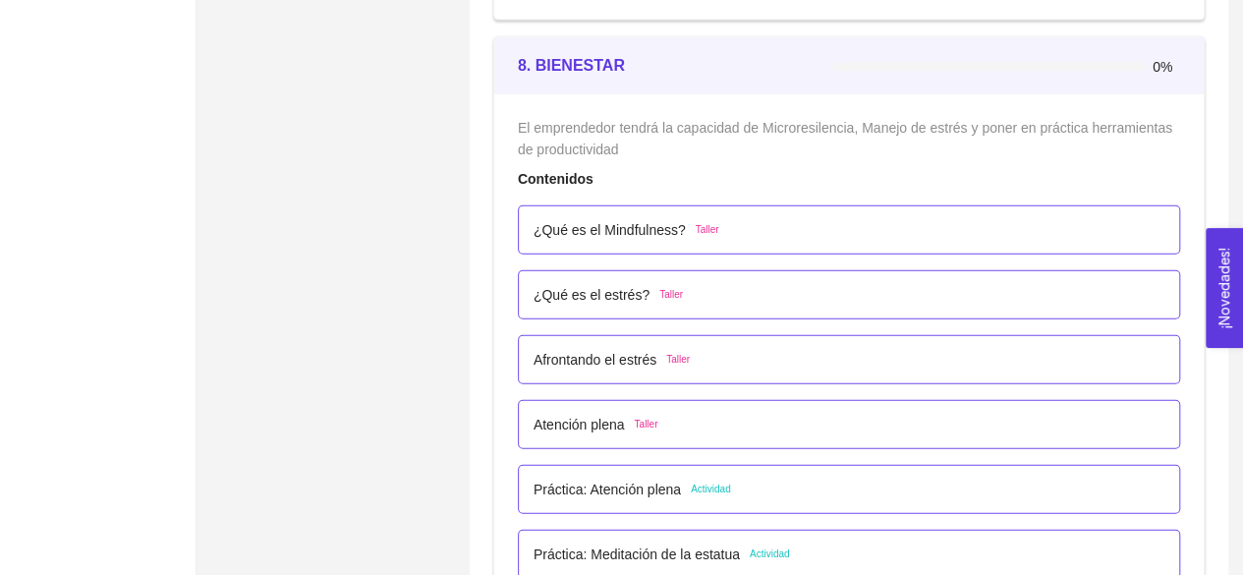
click at [843, 229] on div "¿Qué es el Mindfulness? Taller" at bounding box center [848, 230] width 631 height 22
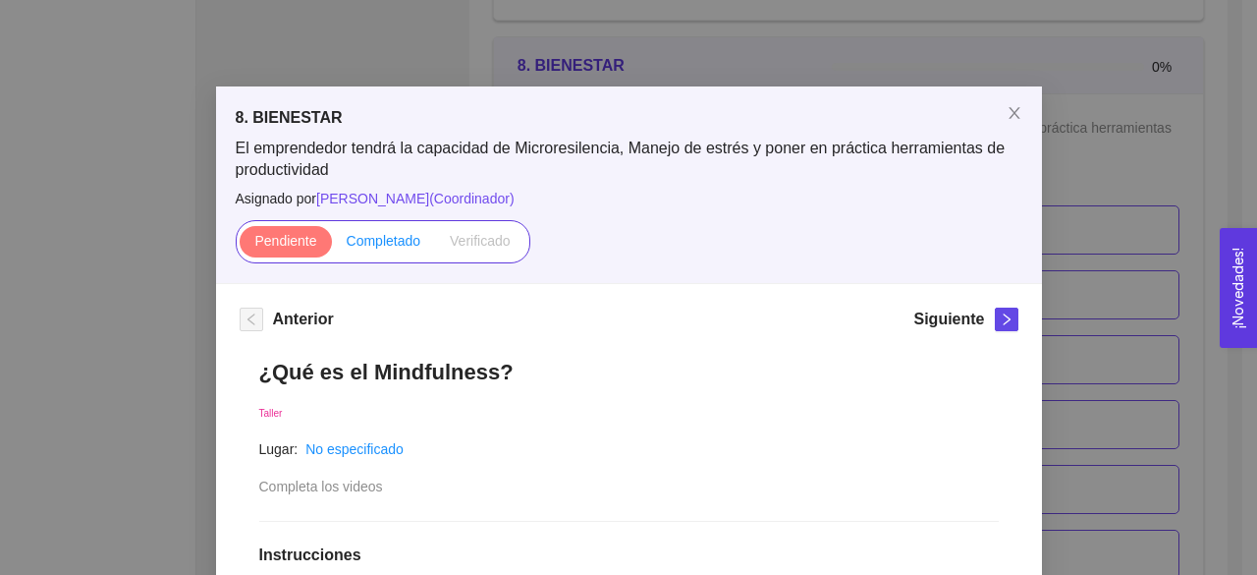
click at [386, 236] on span "Completado" at bounding box center [384, 241] width 75 height 16
click at [332, 246] on input "Completado" at bounding box center [332, 246] width 0 height 0
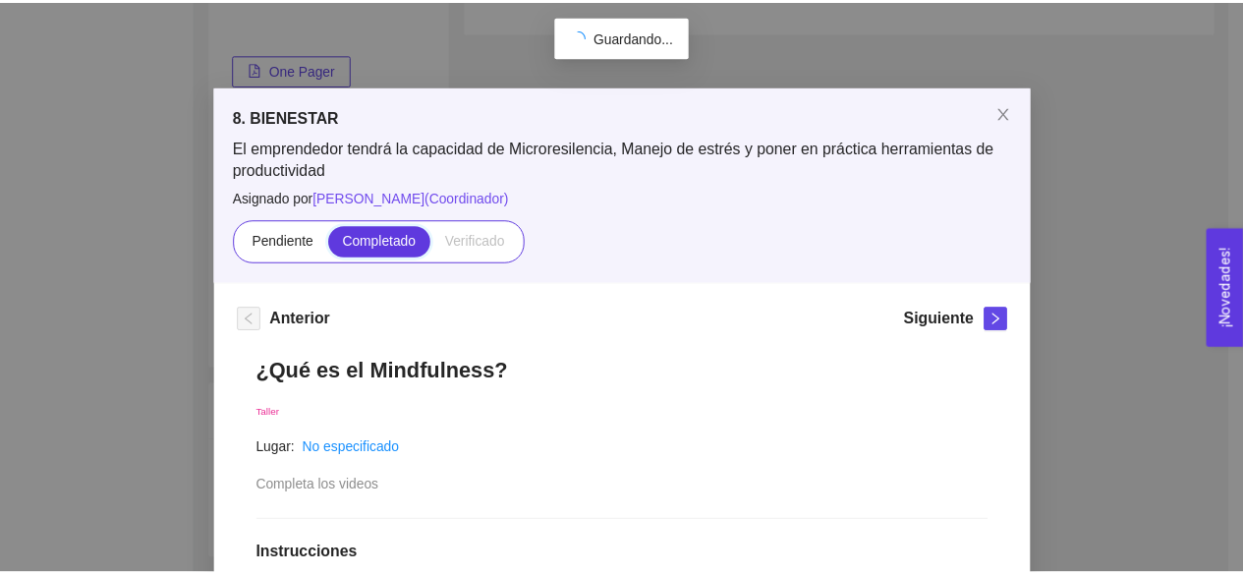
scroll to position [314, 0]
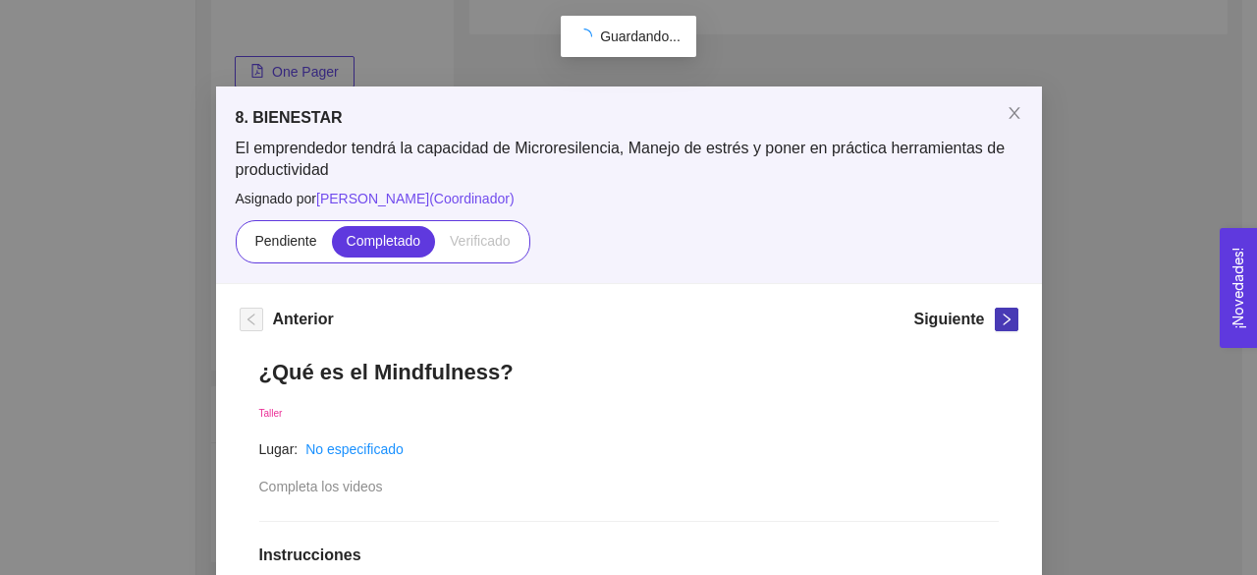
click at [996, 319] on span "right" at bounding box center [1007, 319] width 22 height 14
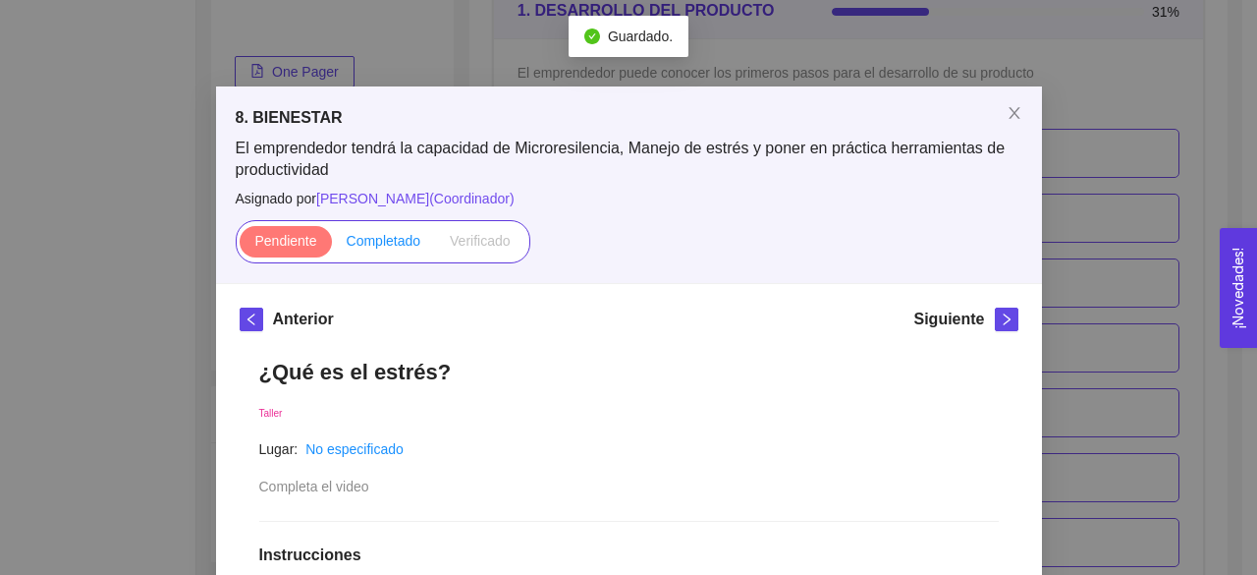
click at [391, 251] on label "Completado" at bounding box center [384, 241] width 104 height 31
click at [332, 246] on input "Completado" at bounding box center [332, 246] width 0 height 0
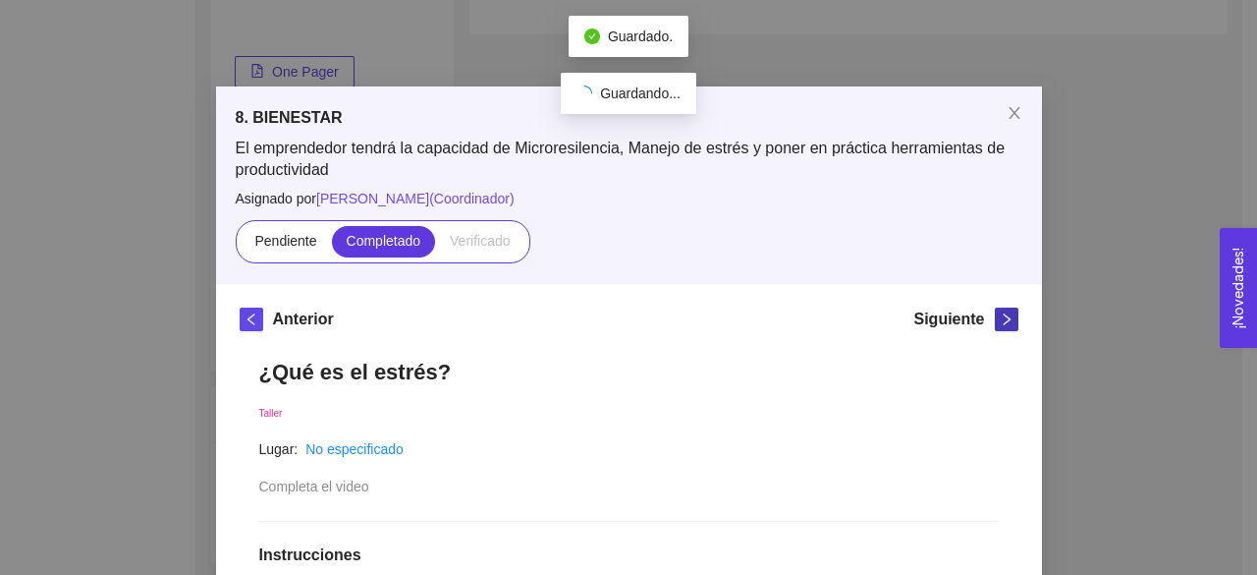
click at [1000, 323] on icon "right" at bounding box center [1007, 319] width 14 height 14
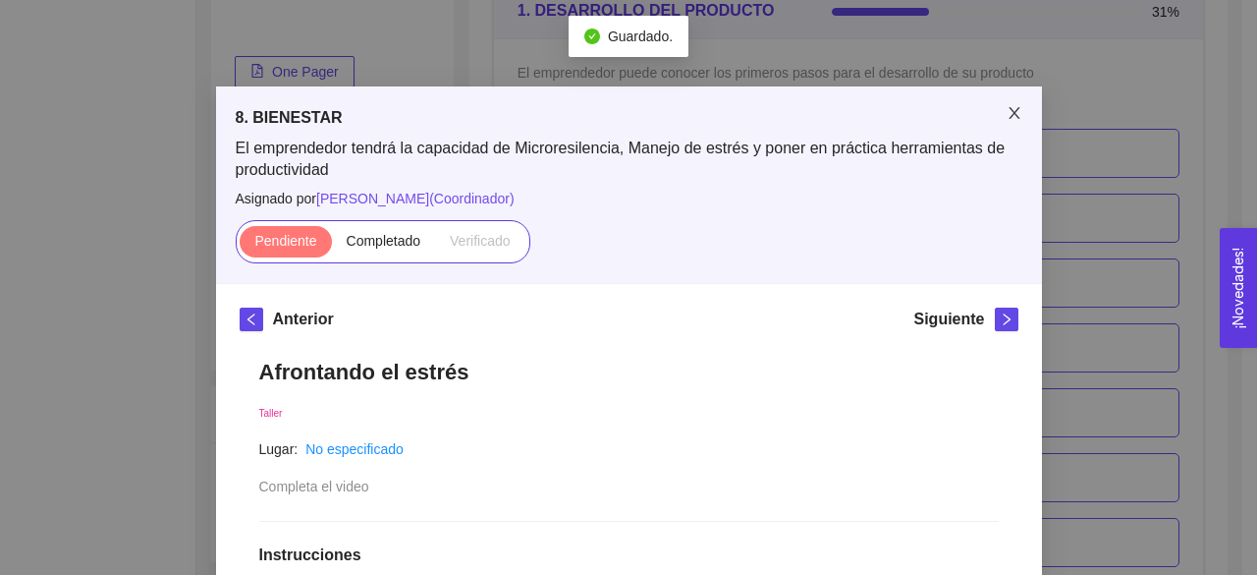
click at [1009, 117] on icon "close" at bounding box center [1014, 113] width 11 height 12
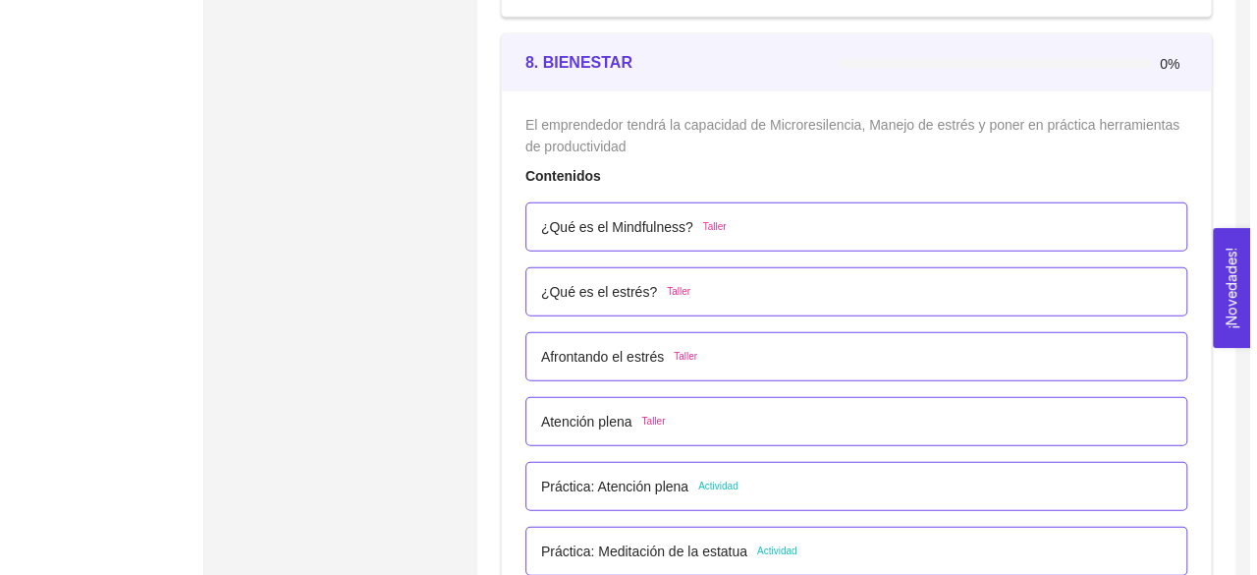
scroll to position [6026, 0]
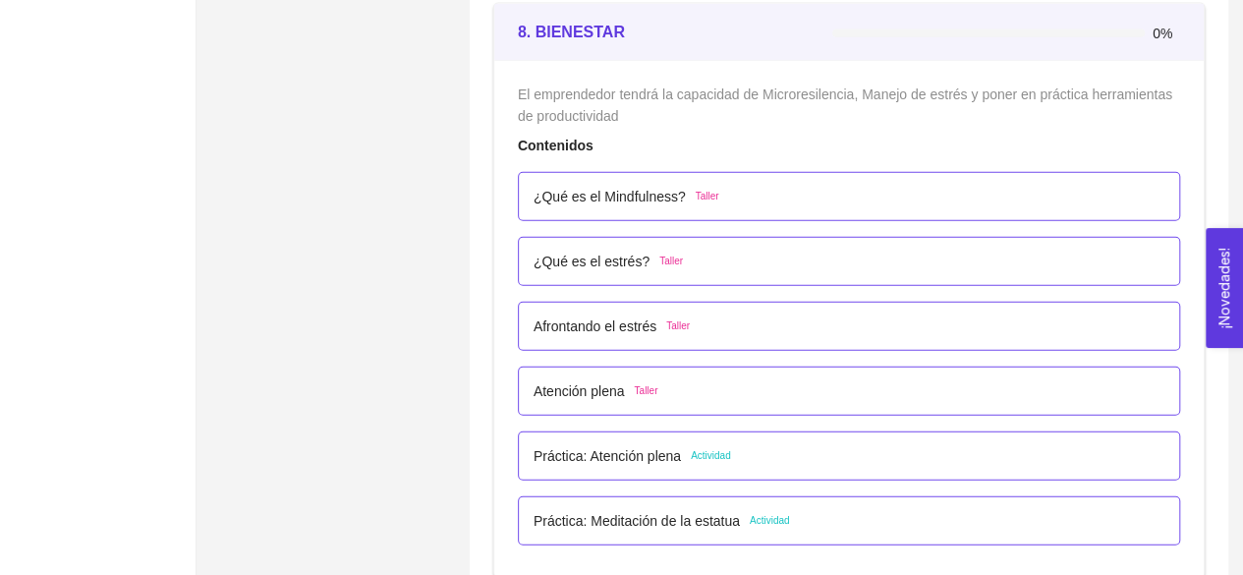
click at [627, 321] on p "Afrontando el estrés" at bounding box center [594, 326] width 123 height 22
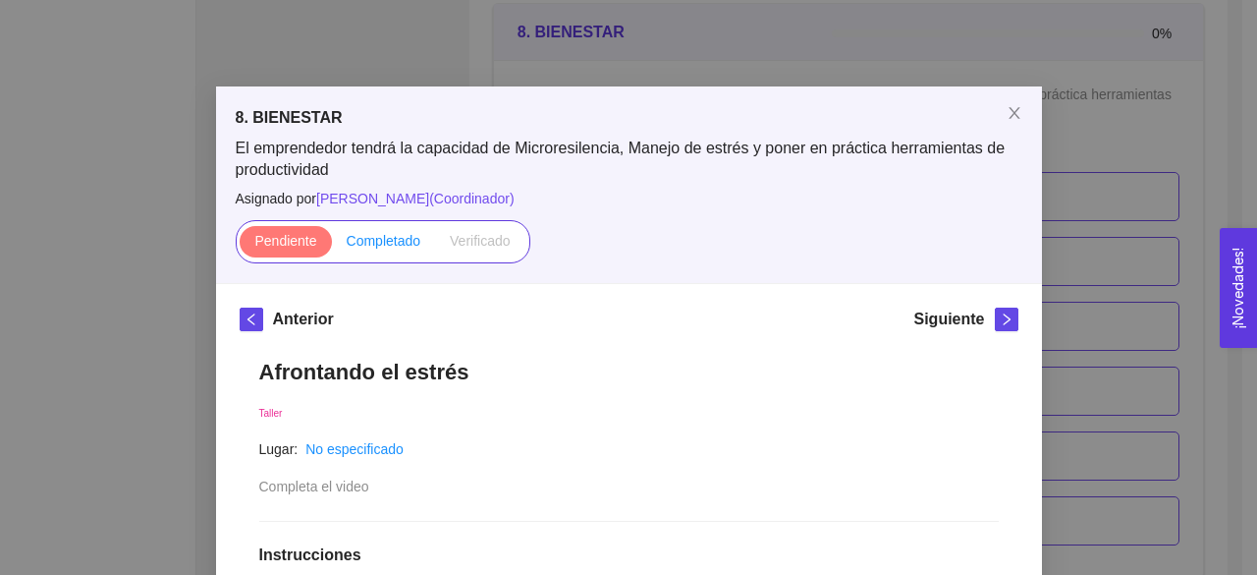
click at [397, 233] on span "Completado" at bounding box center [384, 241] width 75 height 16
click at [332, 246] on input "Completado" at bounding box center [332, 246] width 0 height 0
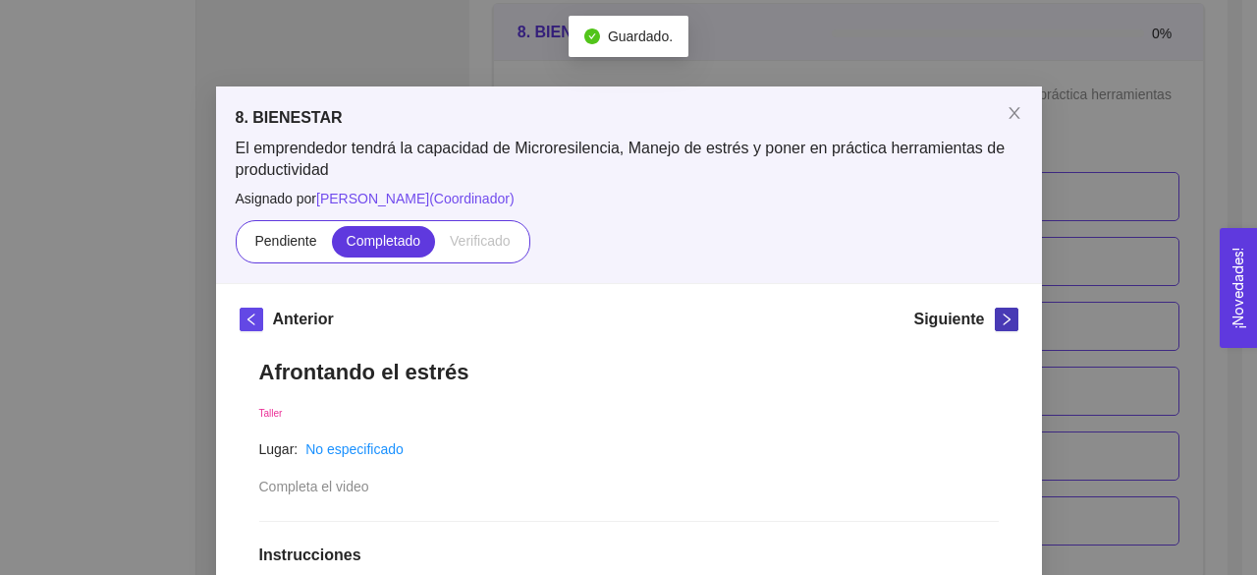
click at [996, 327] on button "button" at bounding box center [1007, 319] width 24 height 24
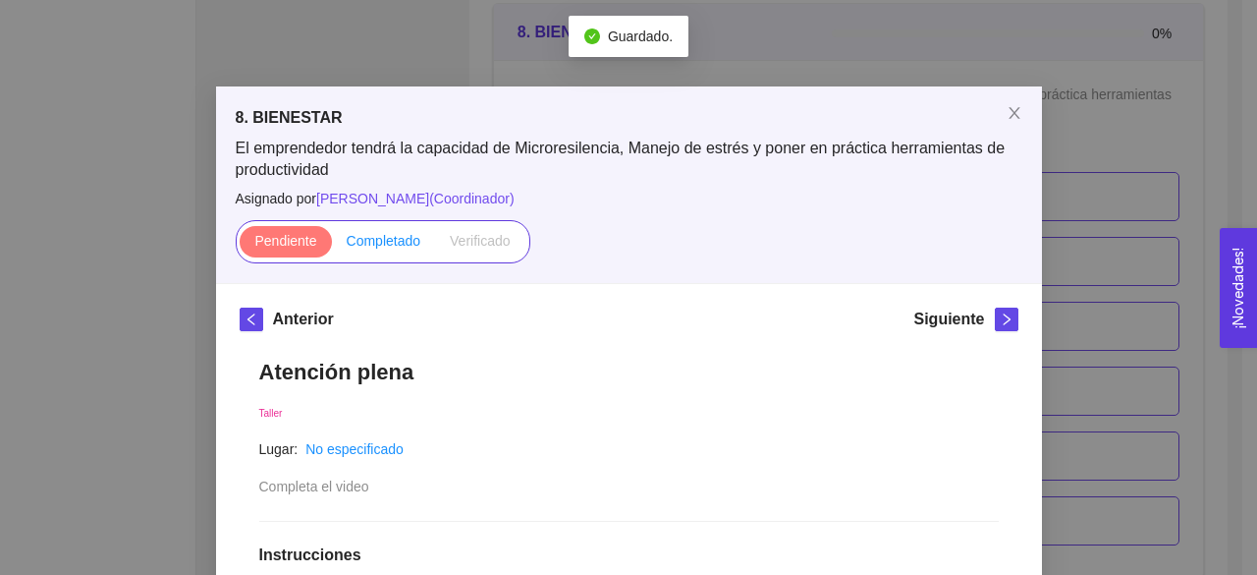
click at [383, 245] on span "Completado" at bounding box center [384, 241] width 75 height 16
click at [332, 246] on input "Completado" at bounding box center [332, 246] width 0 height 0
click at [1000, 319] on icon "right" at bounding box center [1007, 319] width 14 height 14
click at [1007, 117] on icon "close" at bounding box center [1015, 113] width 16 height 16
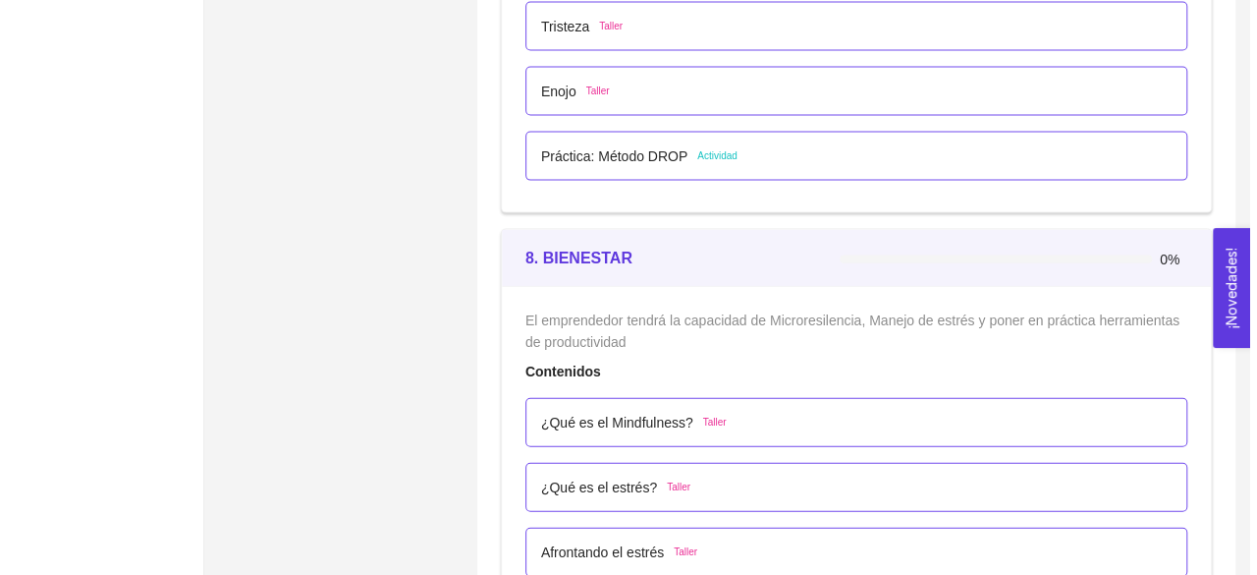
scroll to position [5633, 0]
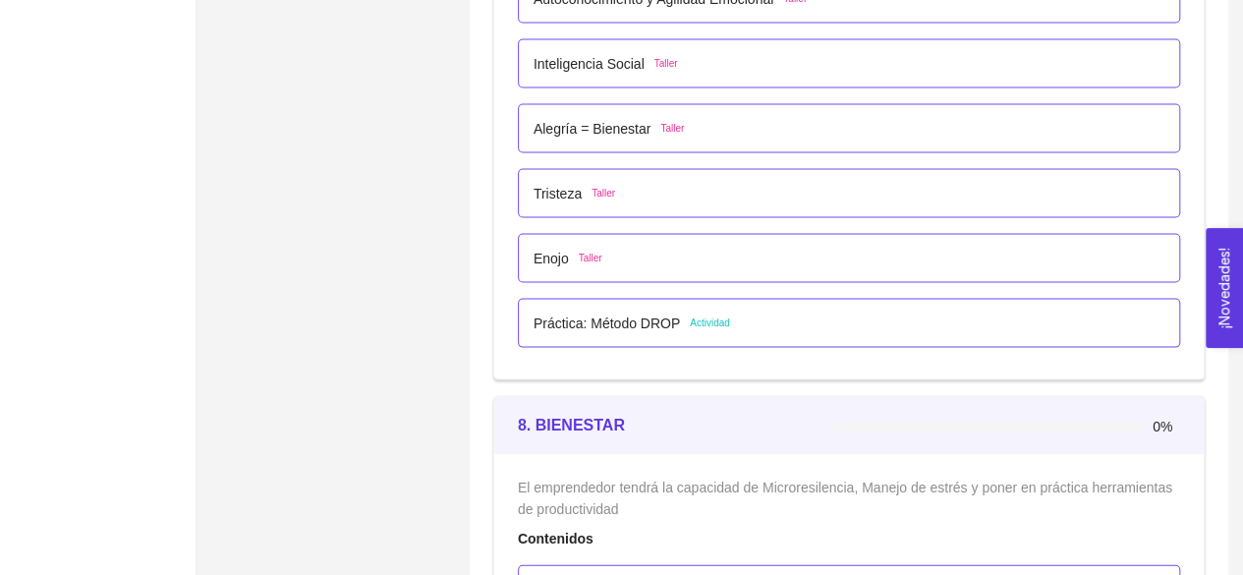
click at [658, 327] on div "Práctica: Método DROP Actividad" at bounding box center [849, 323] width 662 height 49
click at [737, 312] on div "Práctica: Método DROP Actividad" at bounding box center [848, 323] width 631 height 22
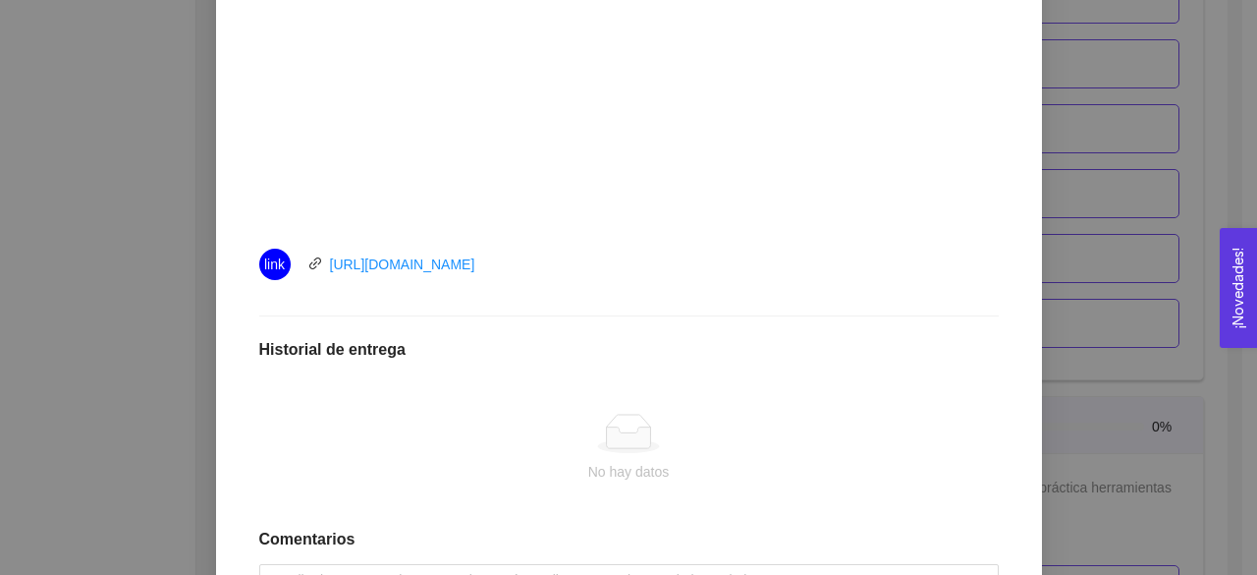
scroll to position [945, 0]
